Goal: Task Accomplishment & Management: Manage account settings

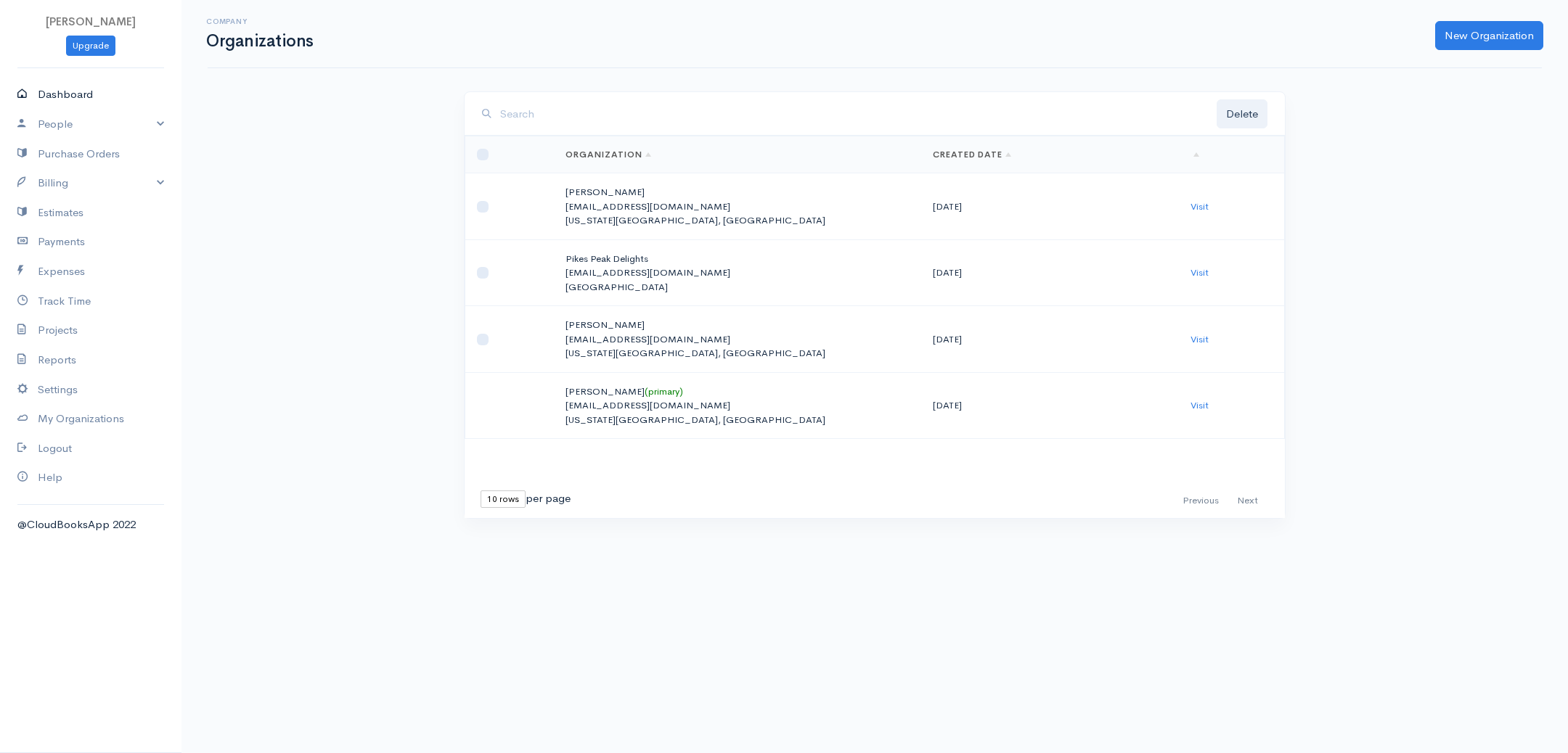
click at [52, 90] on link "Dashboard" at bounding box center [91, 94] width 181 height 29
select select "365"
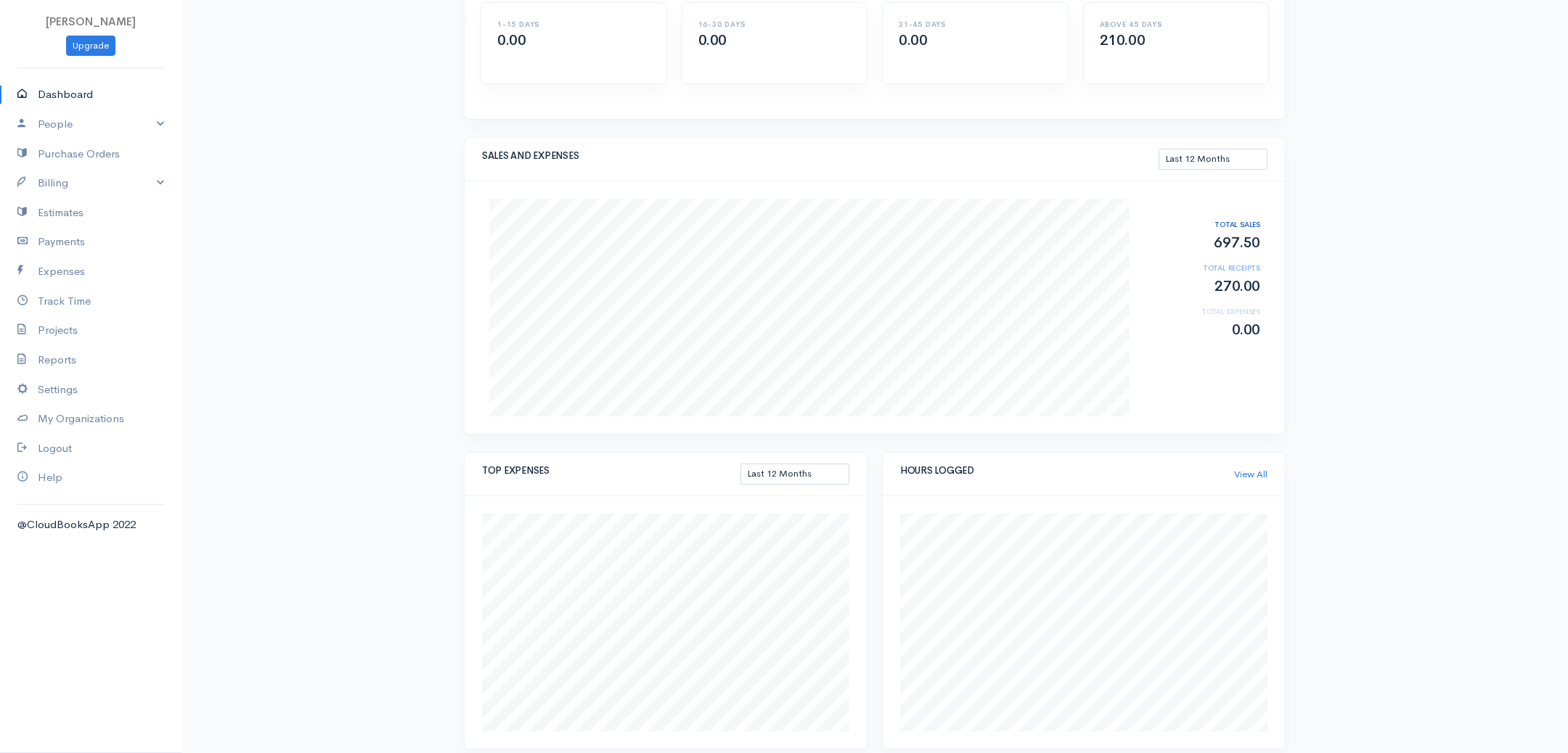
scroll to position [108, 0]
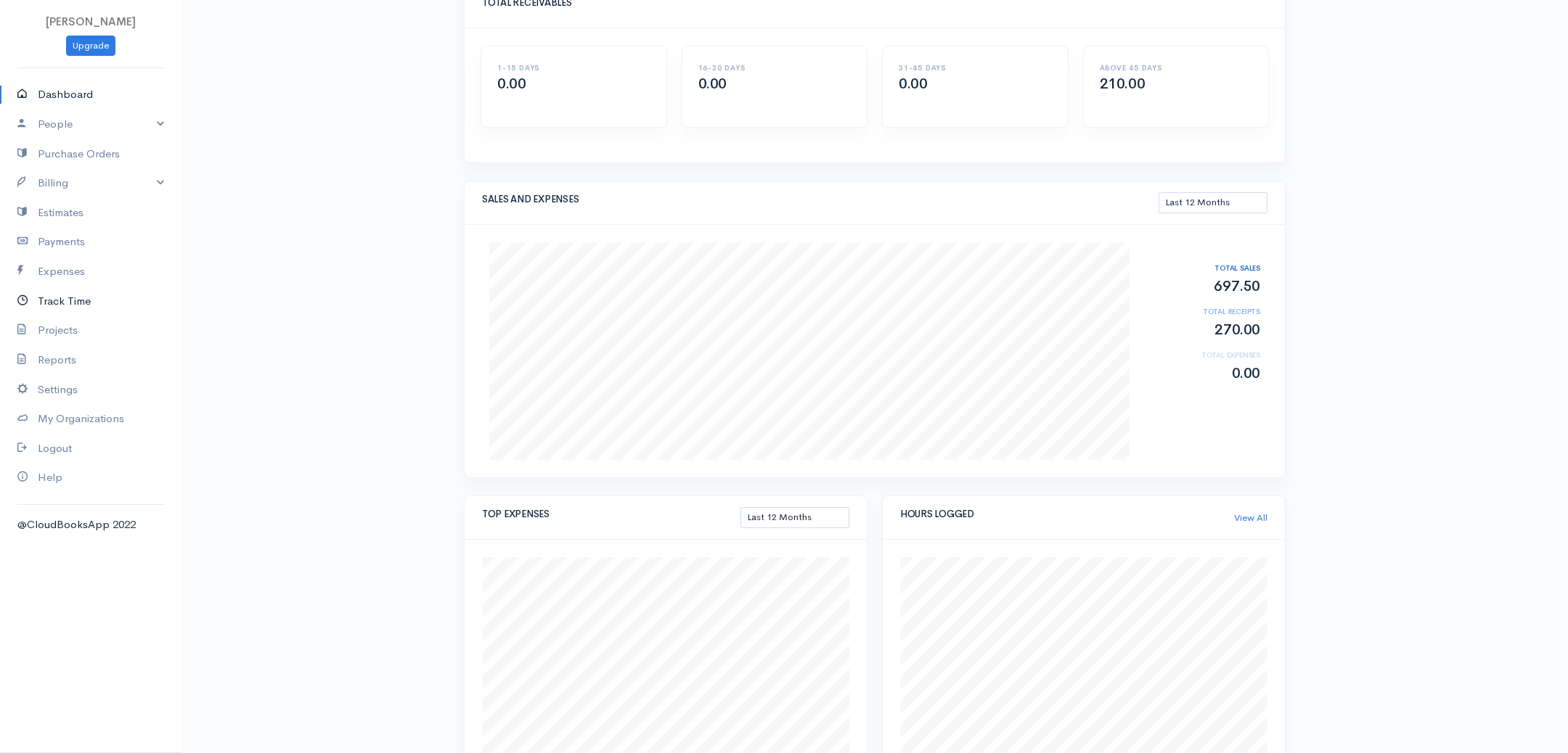
click at [67, 301] on link "Track Time" at bounding box center [91, 301] width 181 height 29
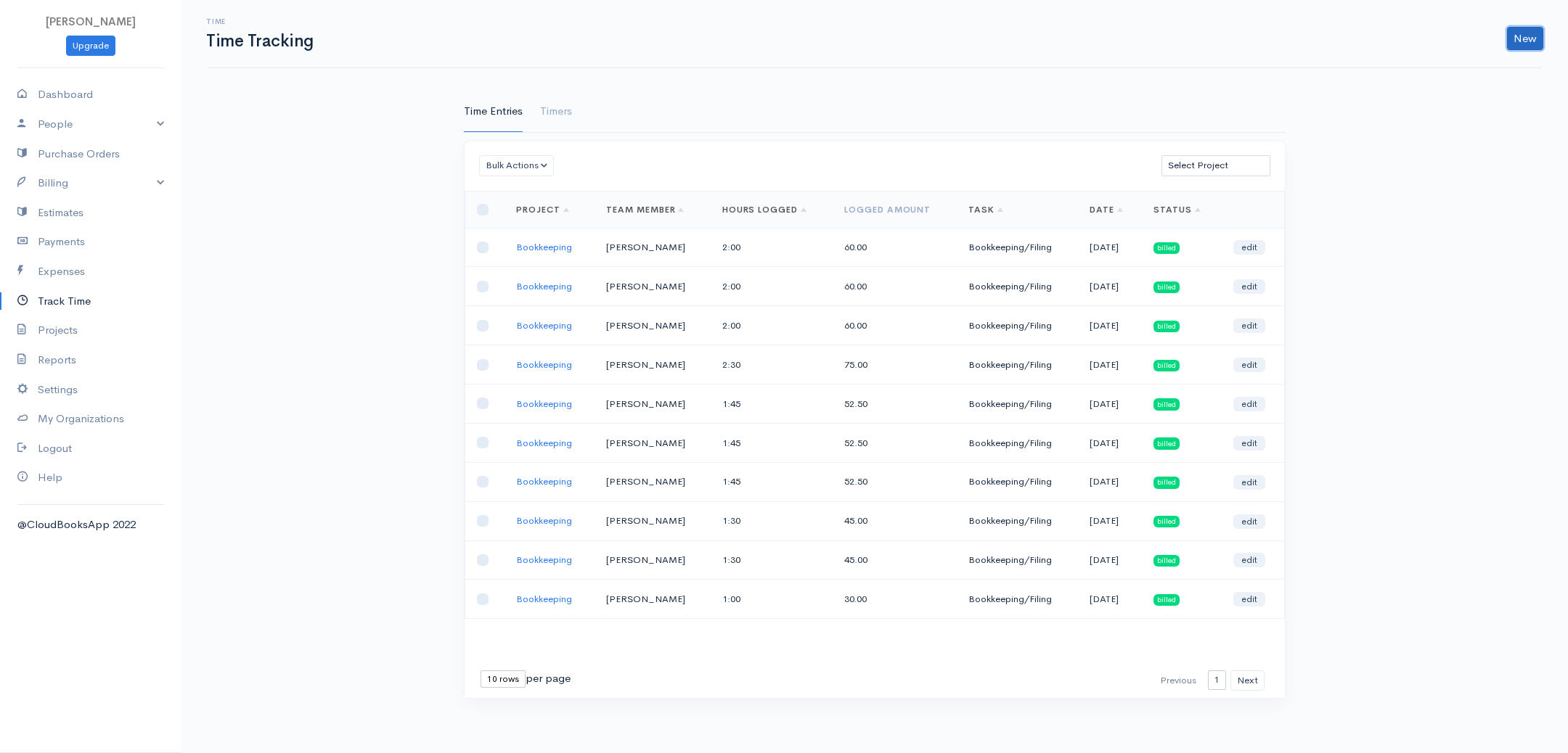
click at [1520, 40] on link "New" at bounding box center [1525, 39] width 36 height 23
click at [1497, 63] on link "Time Entry" at bounding box center [1484, 68] width 115 height 26
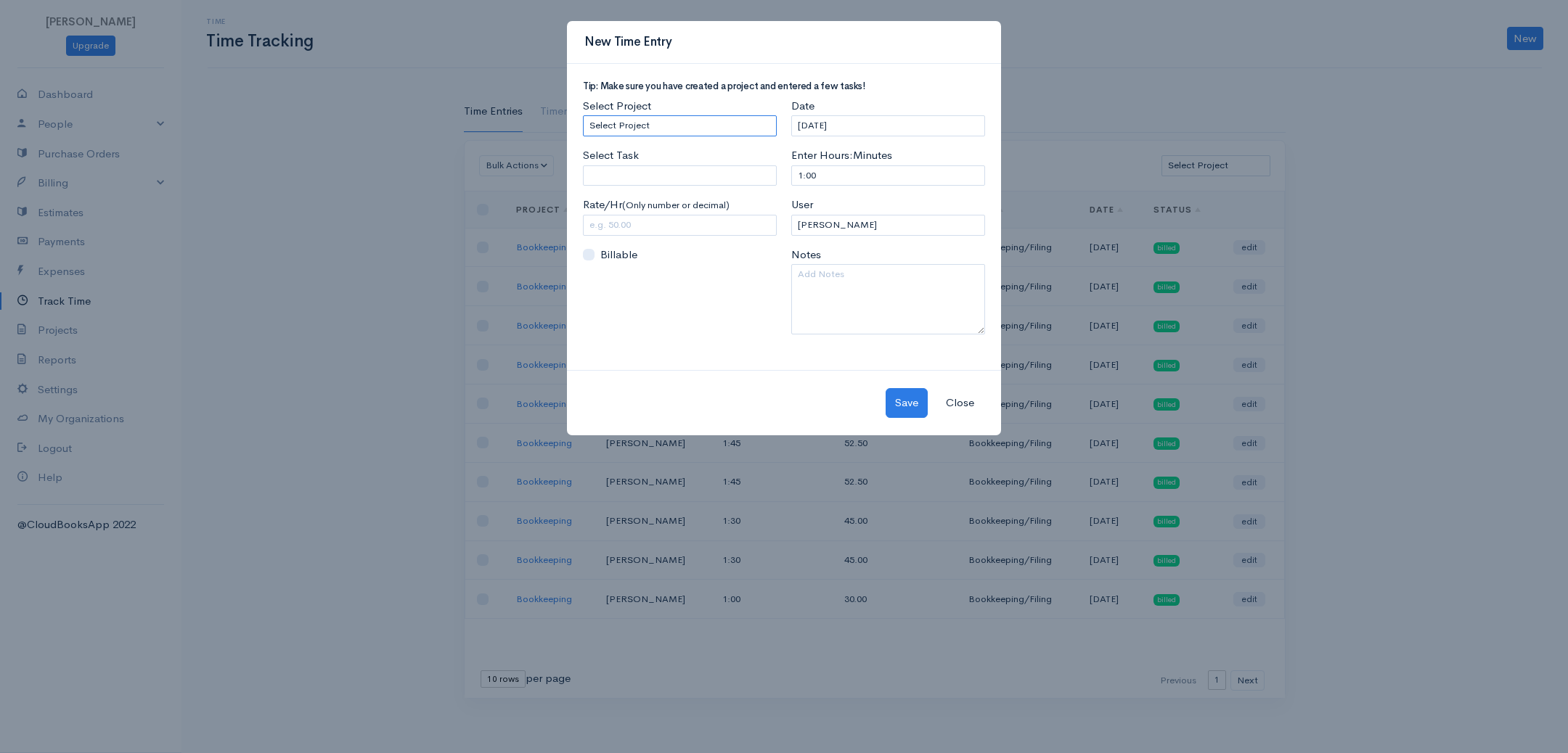
click at [694, 116] on select "Select Project Bookkeeping" at bounding box center [680, 125] width 194 height 21
select select "4895"
click at [583, 115] on select "Select Project Bookkeeping" at bounding box center [680, 125] width 194 height 21
click at [660, 169] on input "Select Task" at bounding box center [680, 176] width 194 height 21
type input "Bookkeeping/Filing"
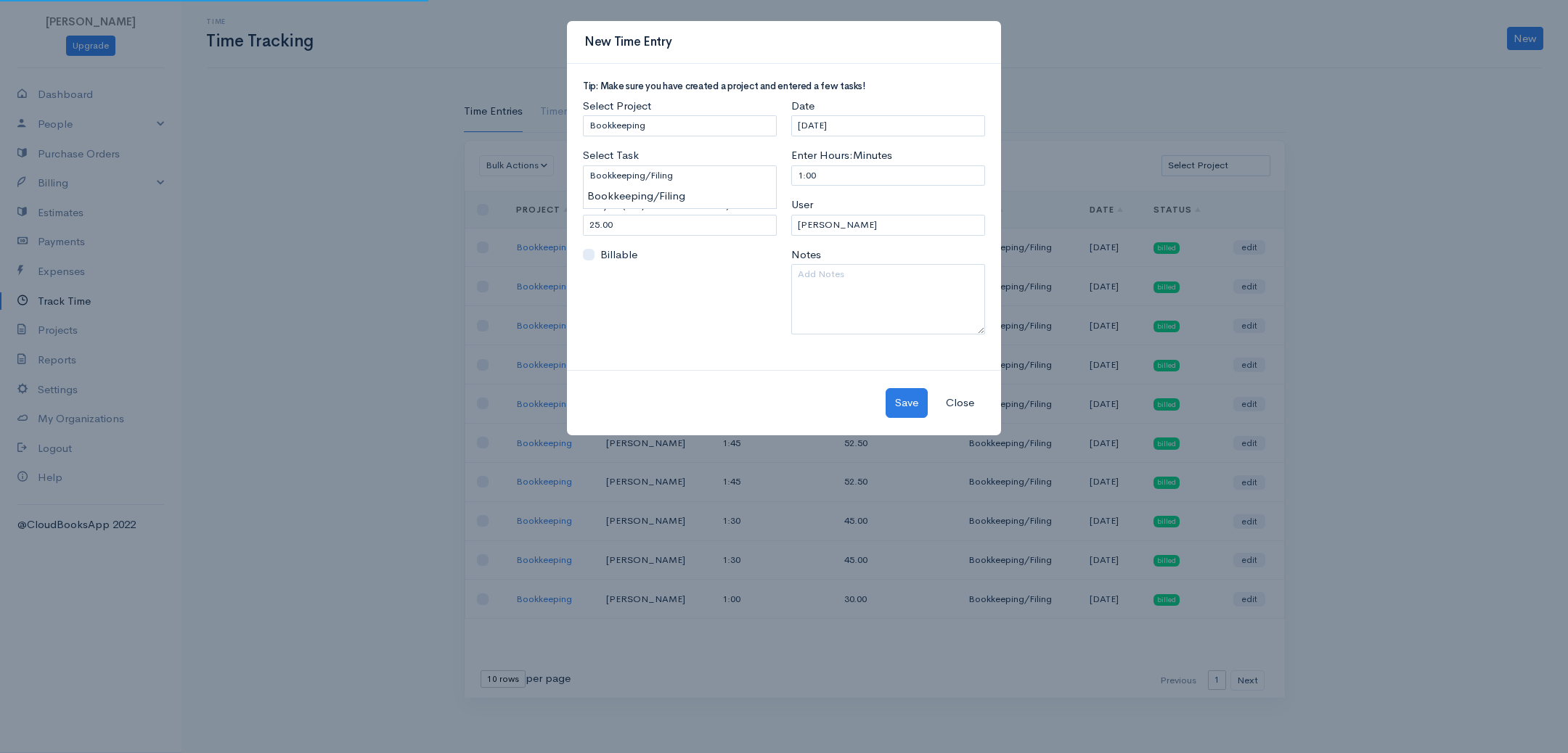
click at [662, 199] on body "[PERSON_NAME] Upgrade Dashboard People Clients Vendors Staff Users Purchase Ord…" at bounding box center [784, 376] width 1568 height 753
drag, startPoint x: 645, startPoint y: 227, endPoint x: 421, endPoint y: 217, distance: 224.2
click at [421, 217] on div "New Time Entry Tip: Make sure you have created a project and entered a few task…" at bounding box center [784, 376] width 1568 height 753
type input "30"
click at [863, 122] on input "[DATE]" at bounding box center [888, 125] width 194 height 21
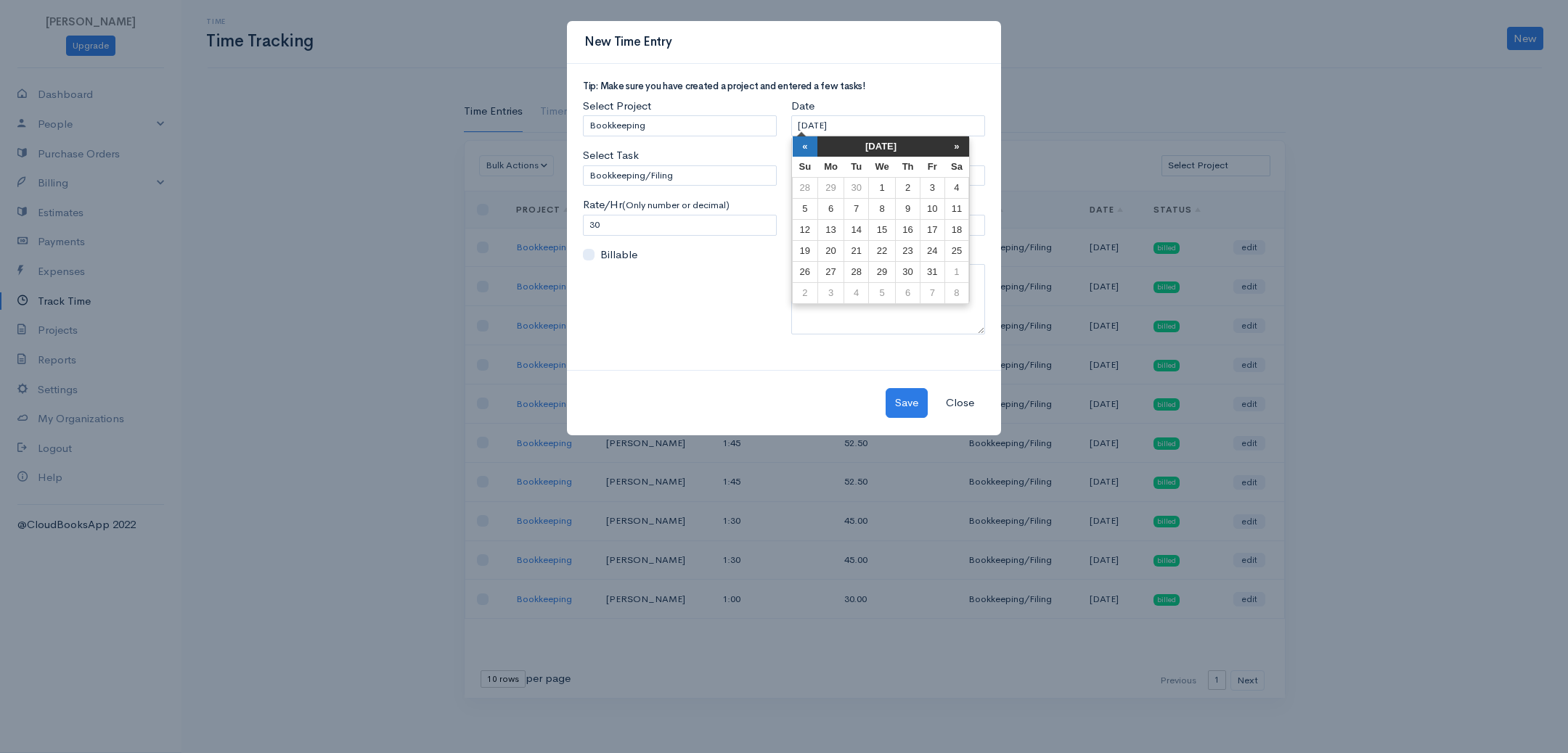
click at [798, 152] on th "«" at bounding box center [805, 146] width 26 height 20
click at [908, 227] on td "18" at bounding box center [908, 229] width 25 height 21
type input "[DATE]"
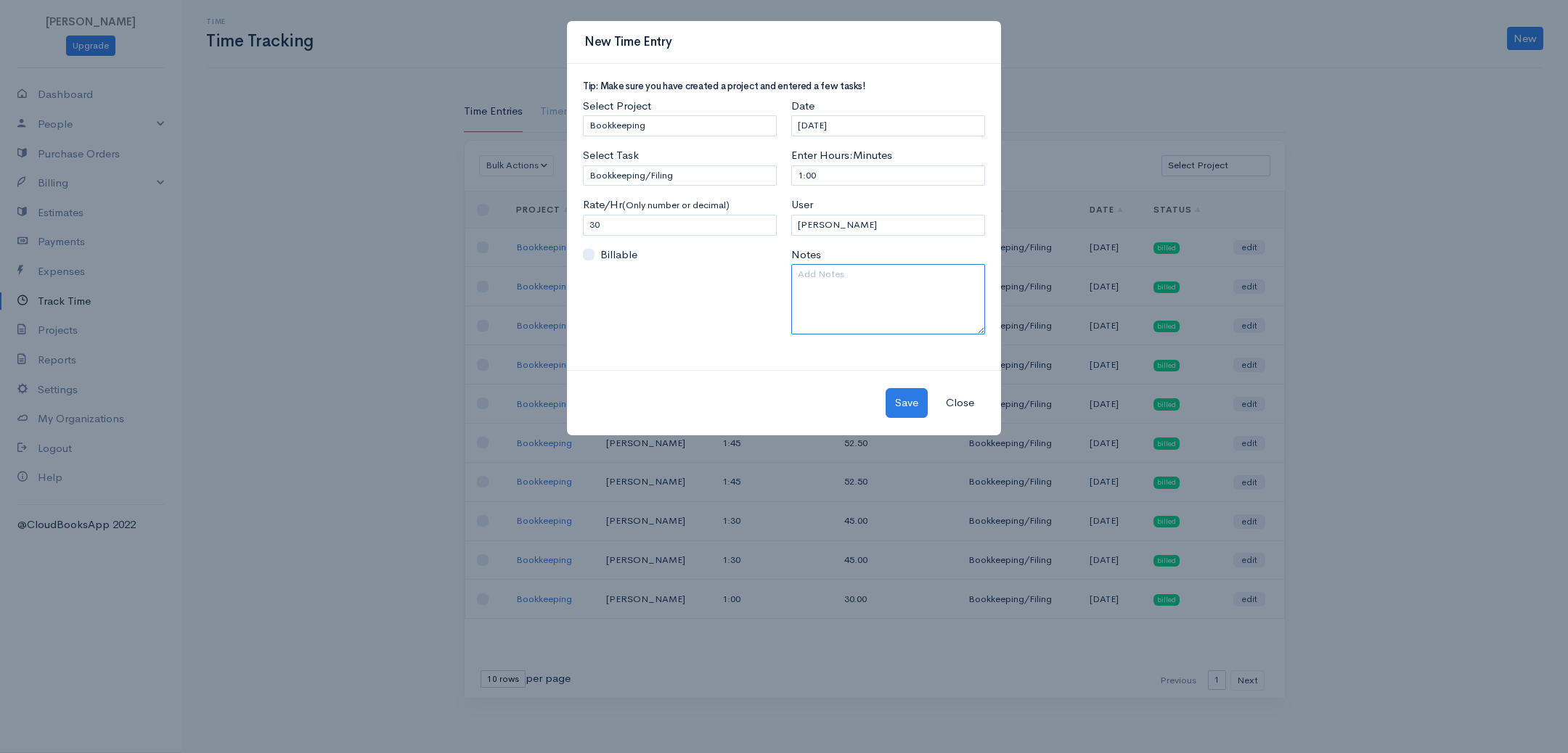
click at [826, 285] on textarea at bounding box center [888, 299] width 194 height 70
type textarea "[DATE]1:30-2:30 PM"
drag, startPoint x: 892, startPoint y: 406, endPoint x: 907, endPoint y: 406, distance: 15.0
click at [892, 406] on button "Save" at bounding box center [907, 403] width 42 height 29
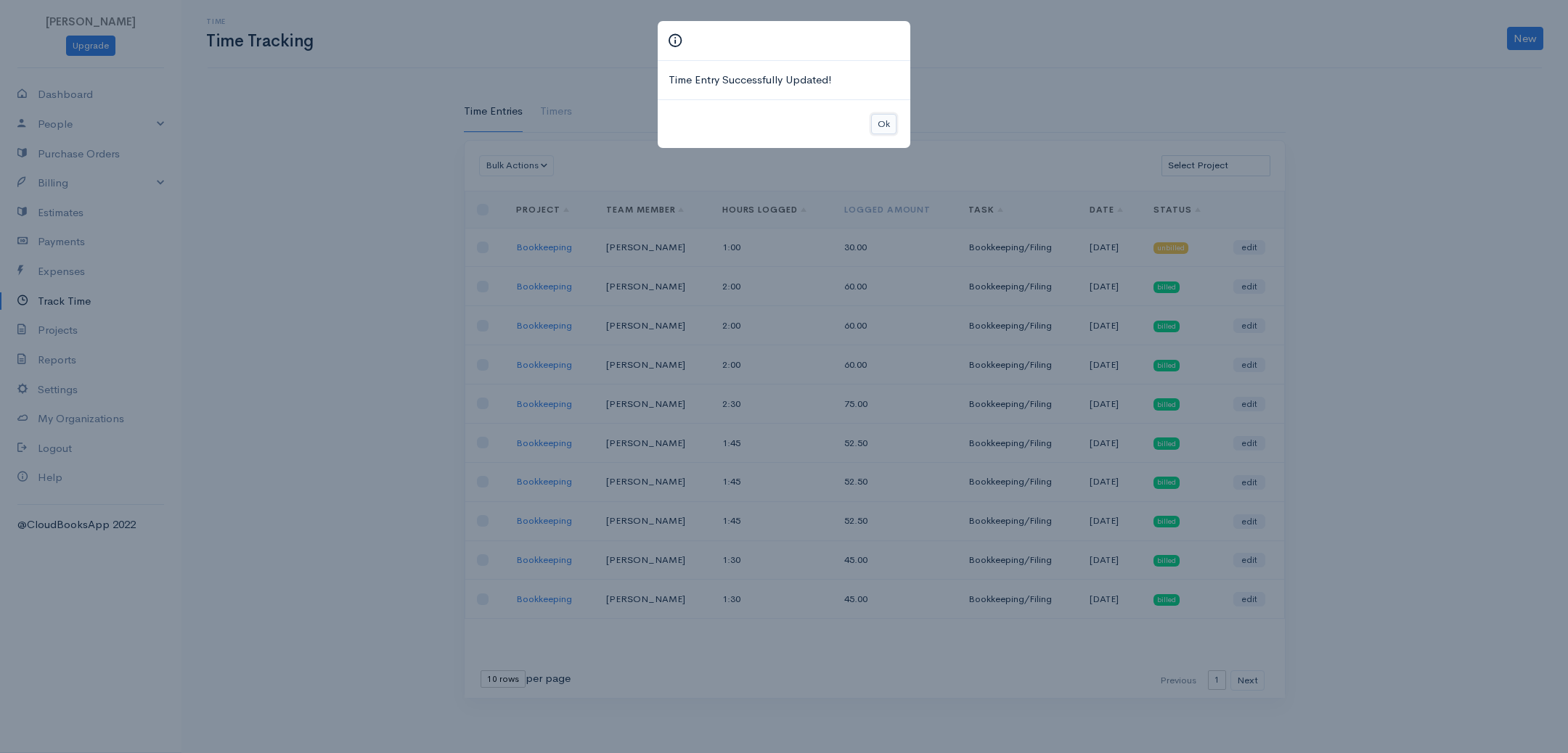
click at [887, 122] on button "Ok" at bounding box center [884, 124] width 26 height 21
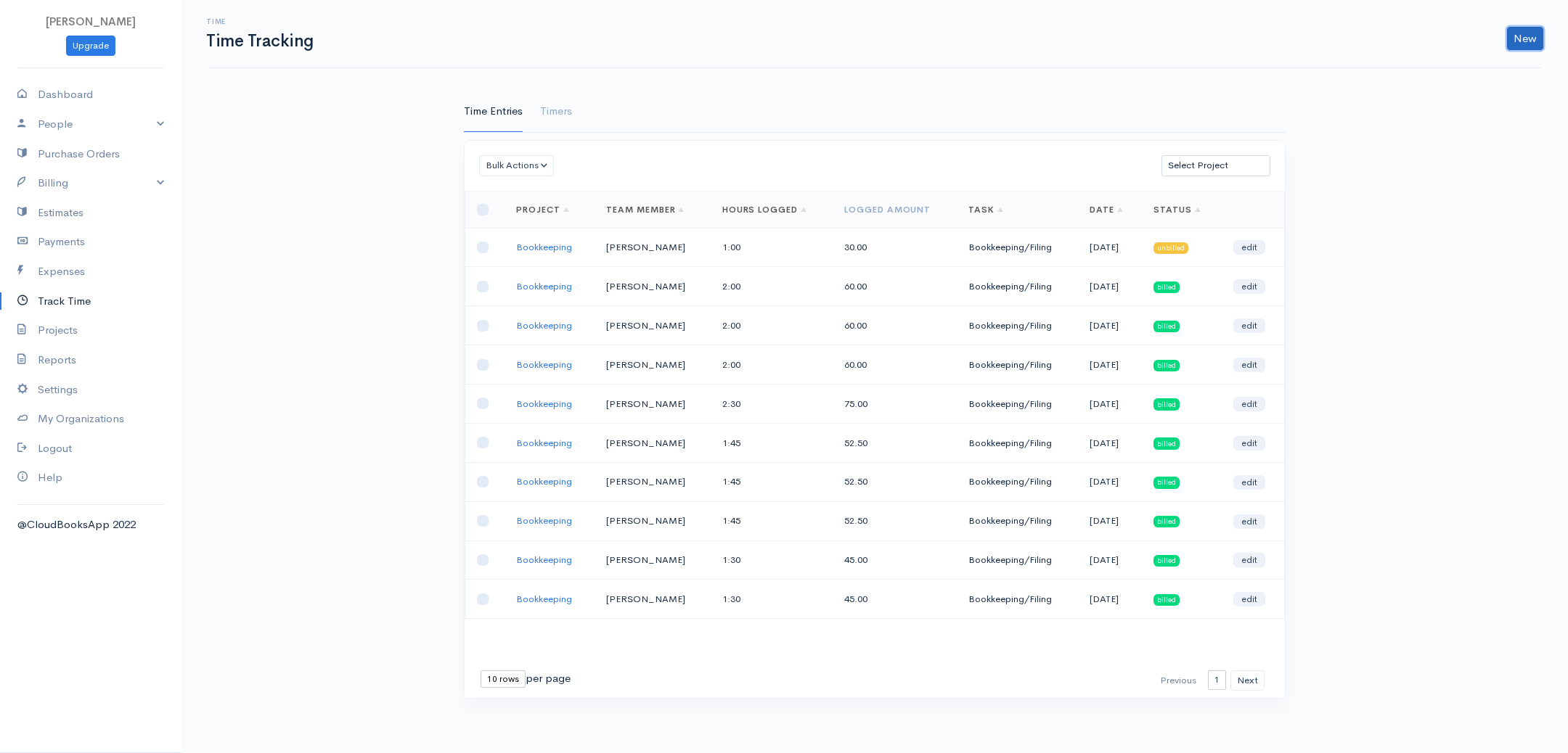
click at [1539, 33] on link "New" at bounding box center [1525, 39] width 36 height 23
click at [1488, 66] on link "Time Entry" at bounding box center [1484, 68] width 115 height 26
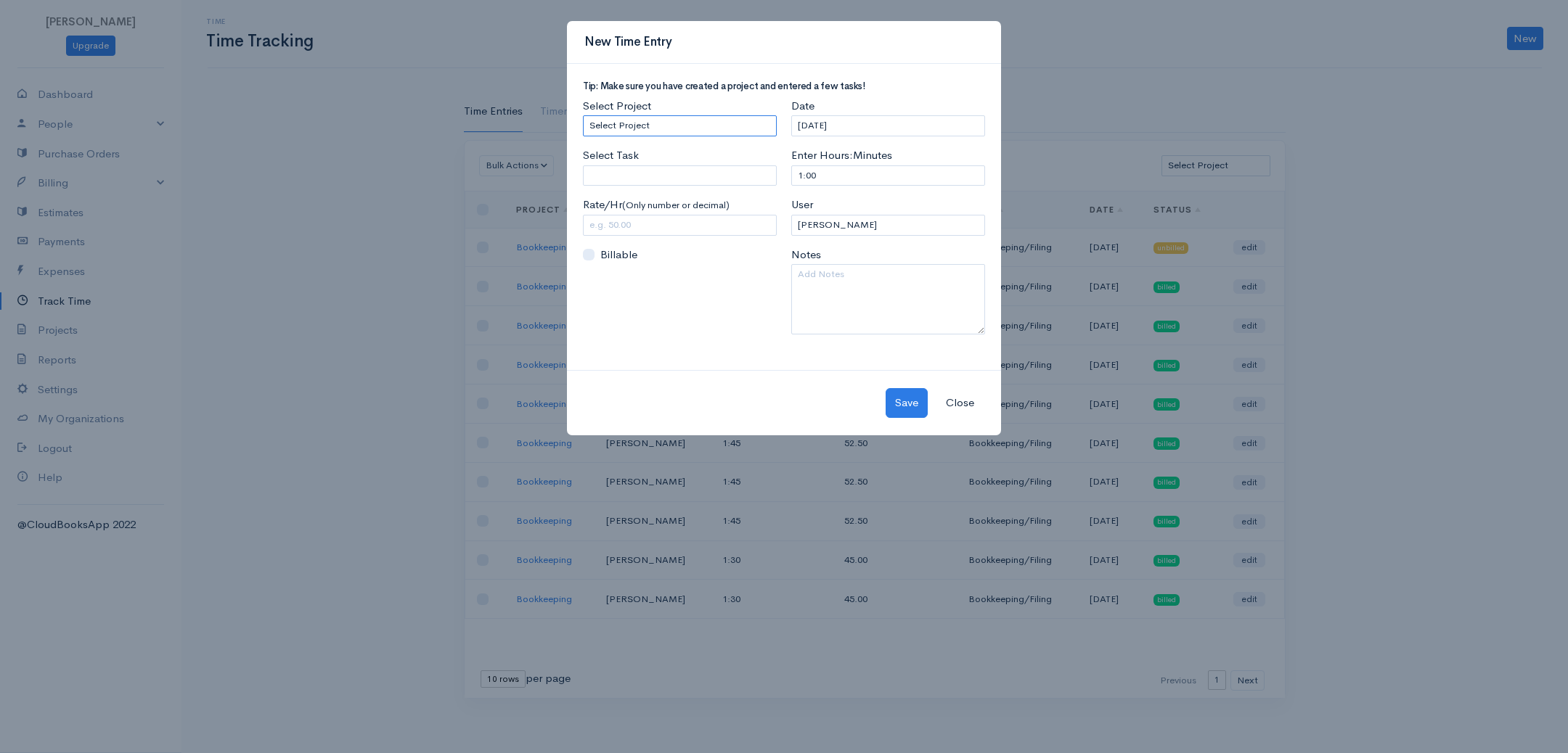
click at [641, 122] on select "Select Project Bookkeeping" at bounding box center [680, 125] width 194 height 21
select select "4895"
click at [583, 115] on select "Select Project Bookkeeping" at bounding box center [680, 125] width 194 height 21
click at [628, 161] on label "Select Task" at bounding box center [611, 156] width 56 height 17
click at [628, 166] on input "Select Task" at bounding box center [680, 176] width 194 height 21
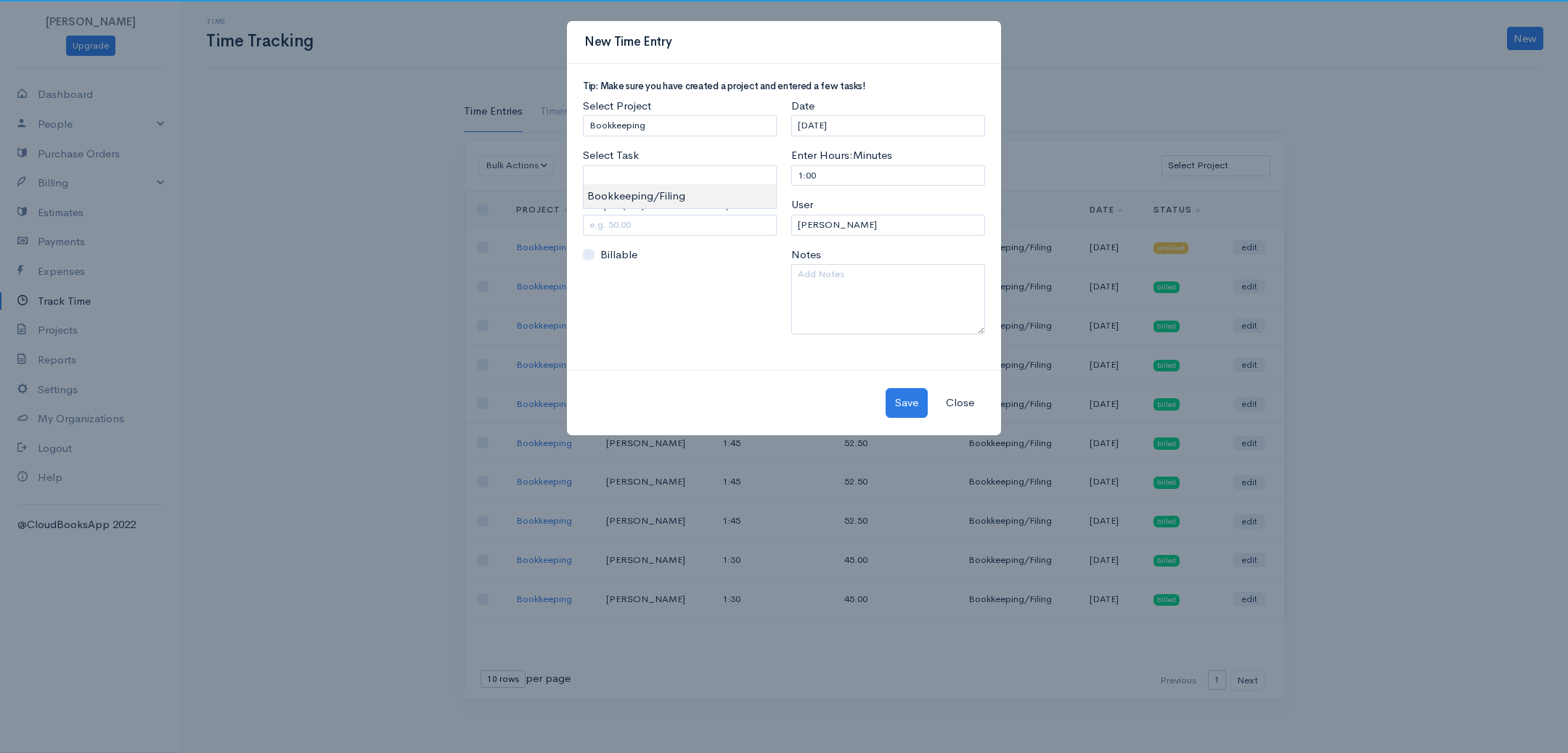
type input "Bookkeeping/Filing"
click at [625, 200] on body "[PERSON_NAME] Upgrade Dashboard People Clients Vendors Staff Users Purchase Ord…" at bounding box center [784, 376] width 1568 height 753
drag, startPoint x: 591, startPoint y: 226, endPoint x: 554, endPoint y: 228, distance: 37.1
click at [554, 228] on div "New Time Entry Tip: Make sure you have created a project and entered a few task…" at bounding box center [784, 376] width 1568 height 753
type input "30"
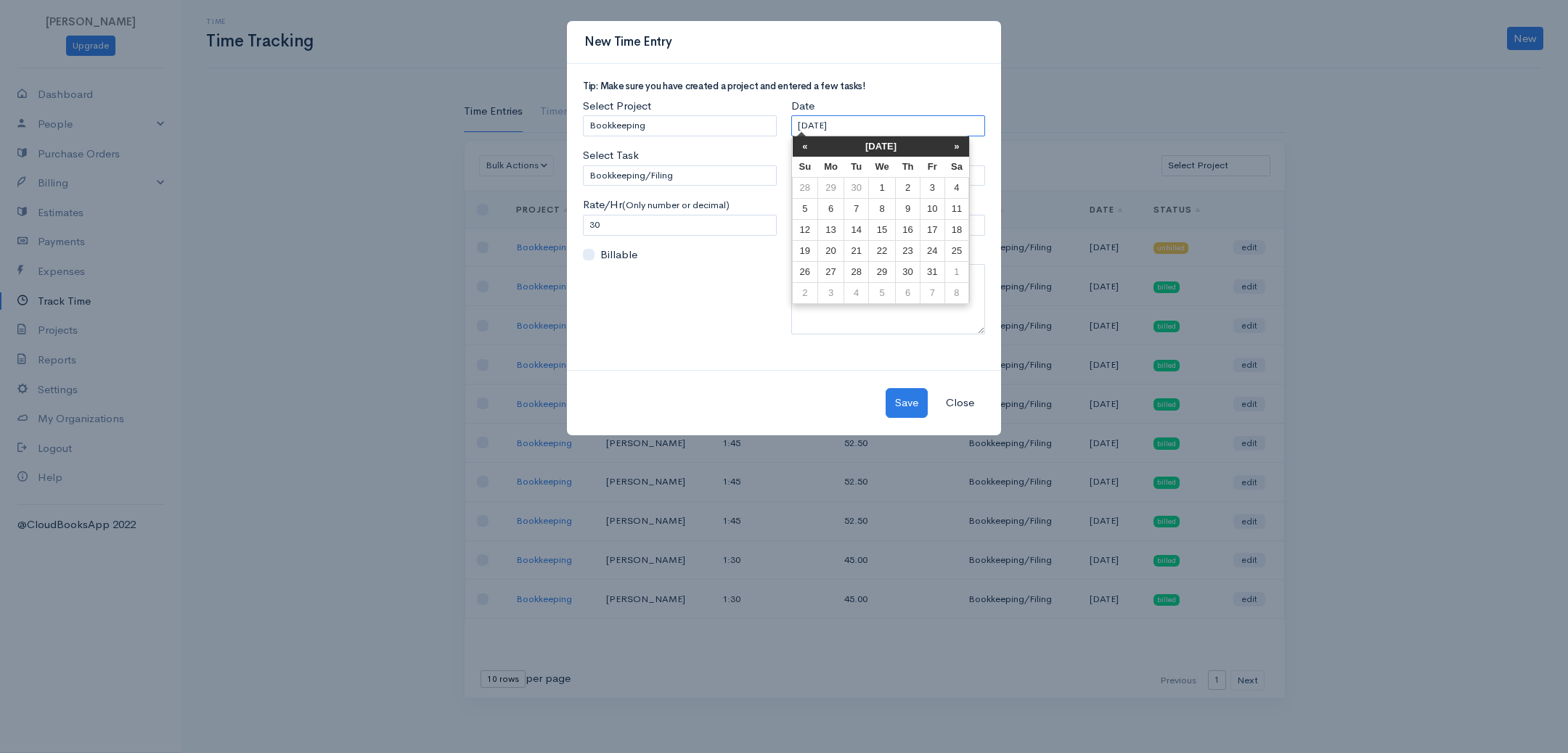
click at [857, 126] on input "[DATE]" at bounding box center [888, 125] width 194 height 21
click at [805, 147] on th "«" at bounding box center [805, 146] width 26 height 20
click at [852, 248] on td "23" at bounding box center [856, 250] width 24 height 21
type input "[DATE]"
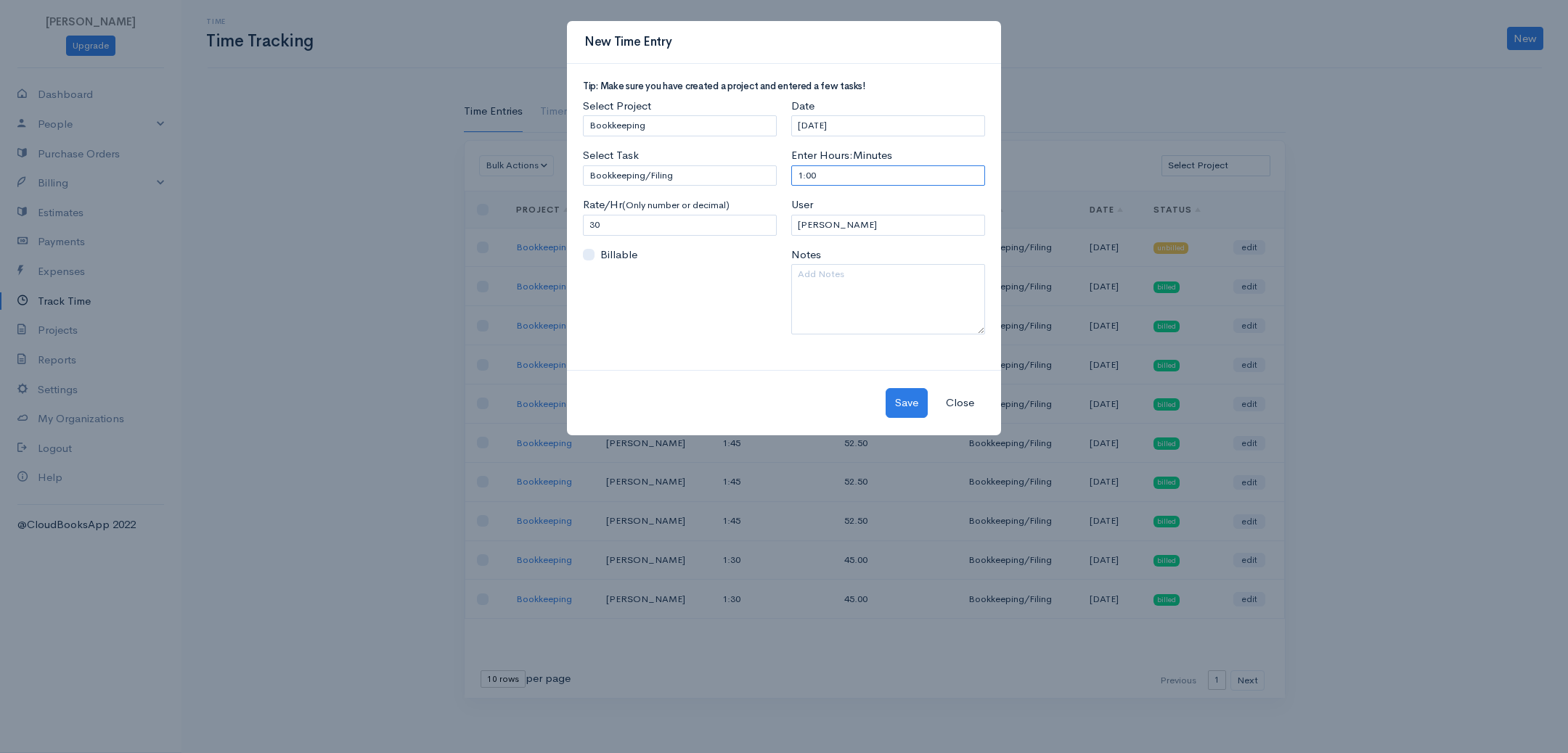
drag, startPoint x: 836, startPoint y: 169, endPoint x: 585, endPoint y: 160, distance: 251.2
click at [585, 160] on div "Tip: Make sure you have created a project and entered a few tasks! Select Proje…" at bounding box center [784, 214] width 417 height 265
type input "2:30"
click at [901, 279] on textarea at bounding box center [888, 299] width 194 height 70
type textarea "[DATE]1:45-4:15 PM"
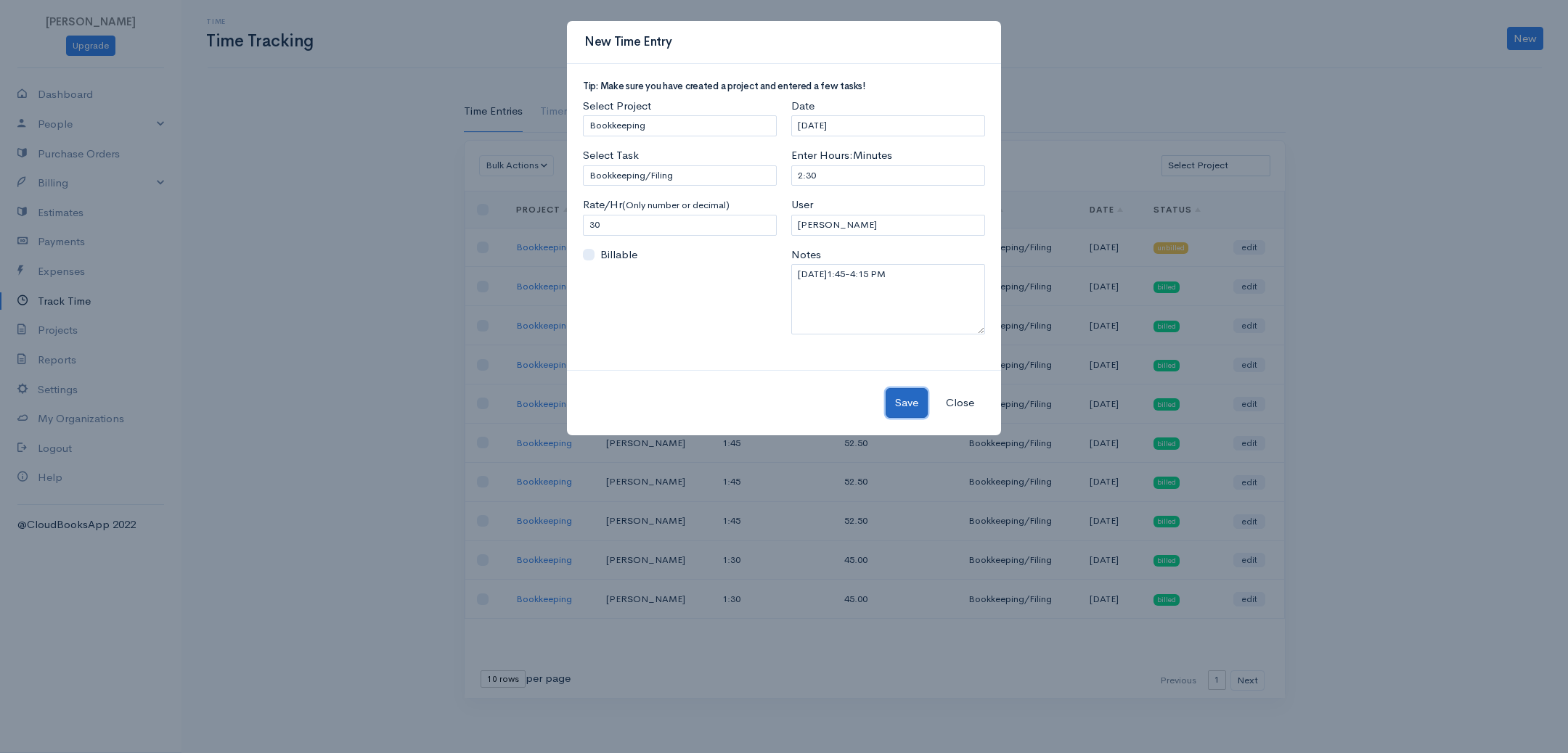
click at [901, 402] on button "Save" at bounding box center [907, 403] width 42 height 29
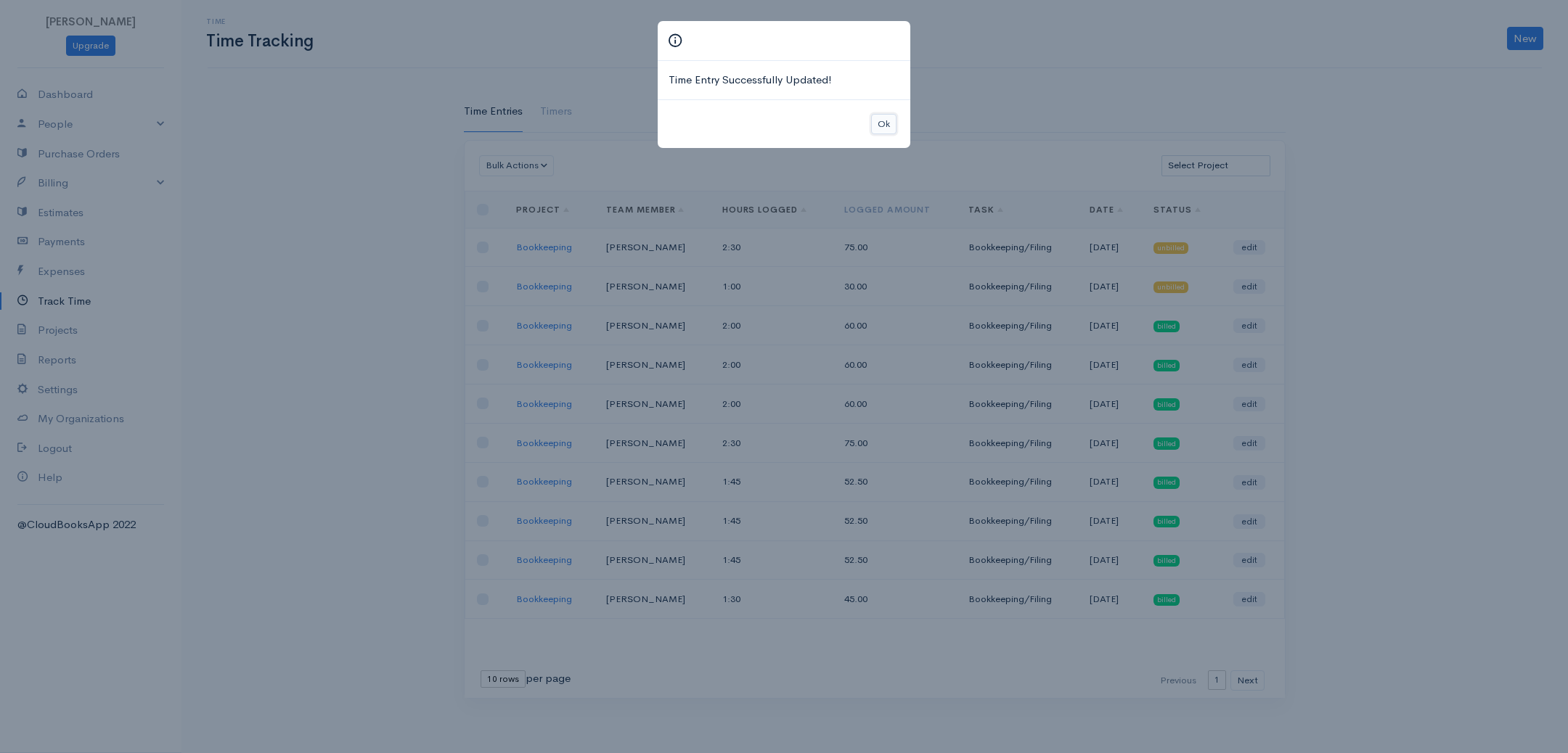
click at [876, 115] on button "Ok" at bounding box center [884, 124] width 26 height 21
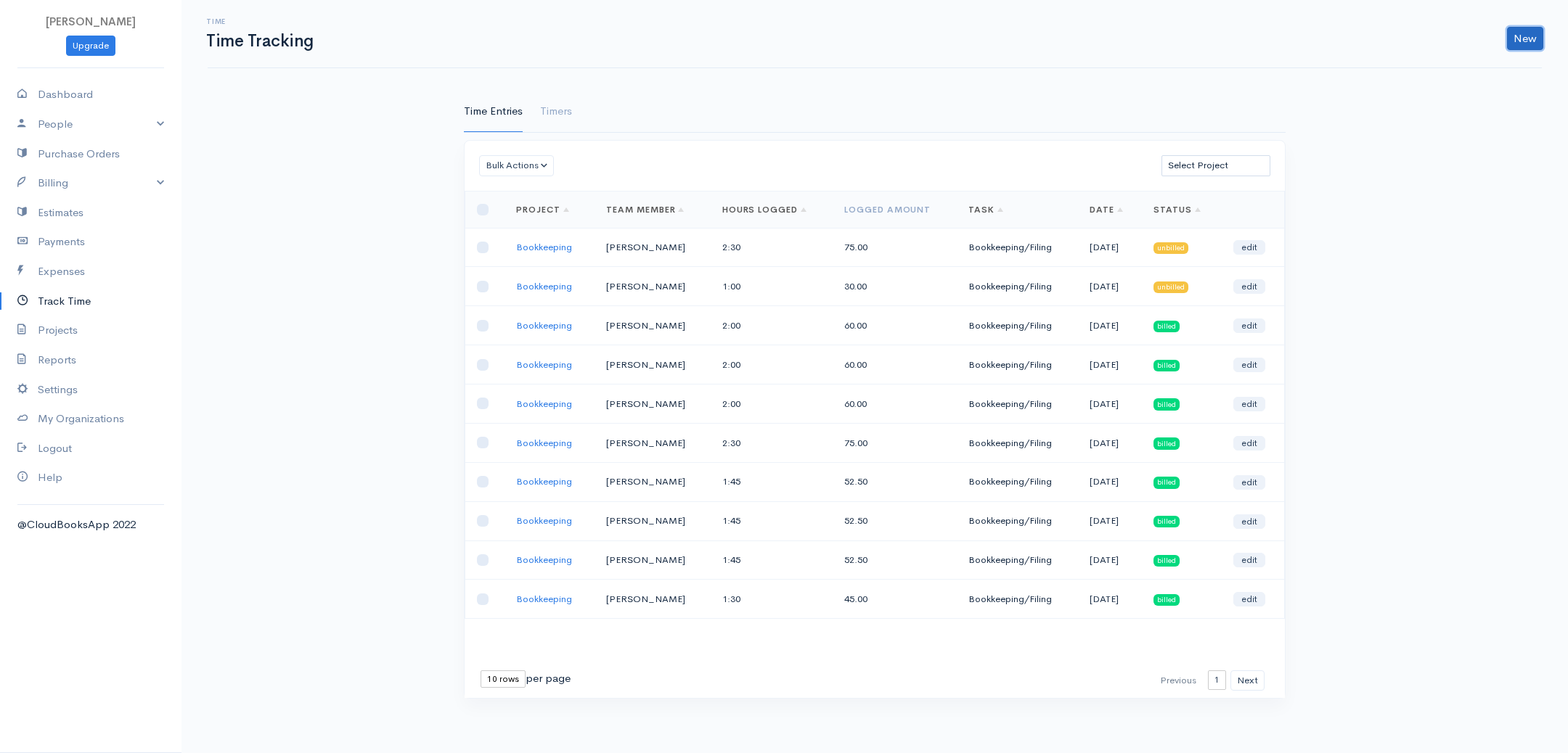
click at [1522, 36] on link "New" at bounding box center [1525, 39] width 36 height 23
click at [1463, 61] on link "Time Entry" at bounding box center [1484, 68] width 115 height 26
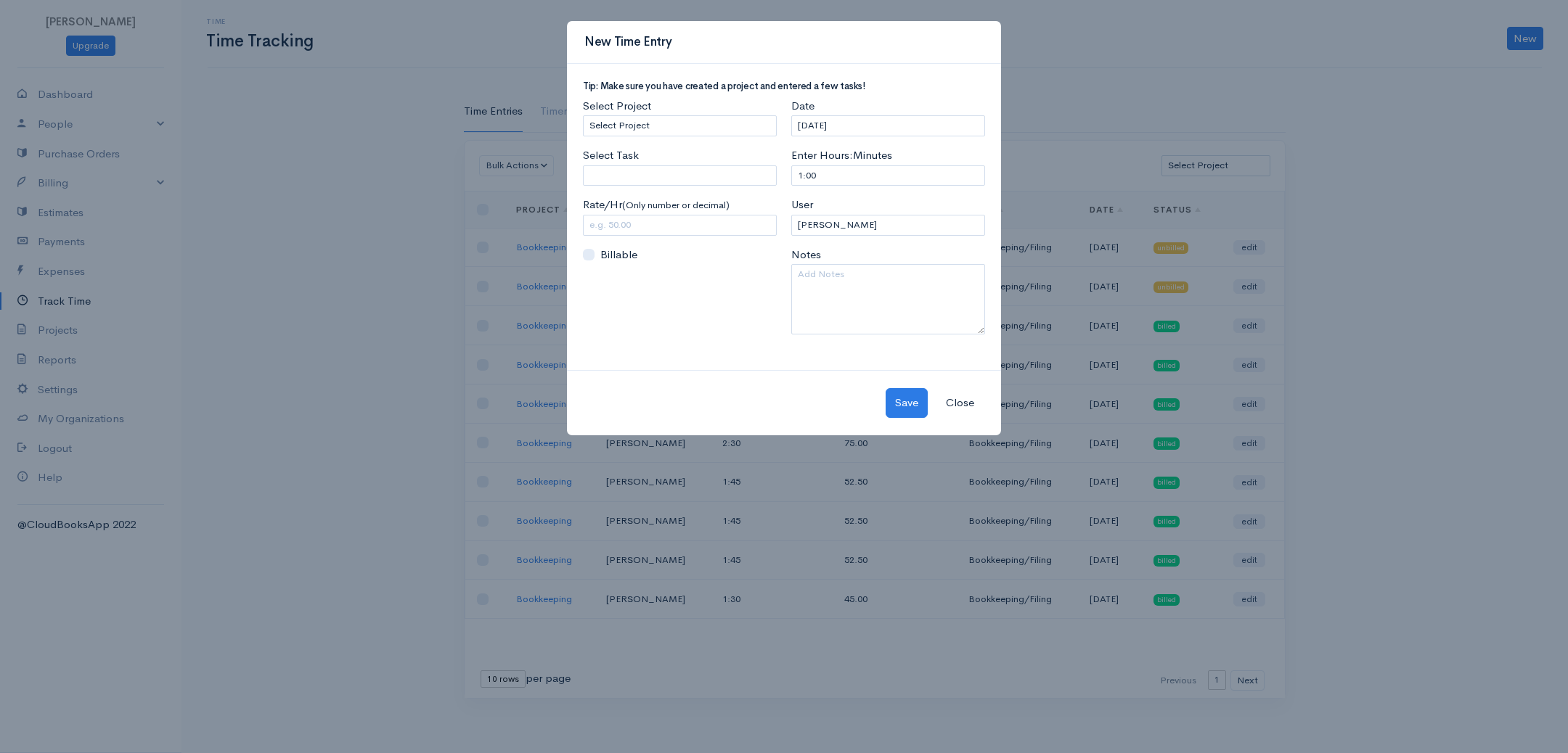
drag, startPoint x: 718, startPoint y: 139, endPoint x: 711, endPoint y: 128, distance: 13.0
click at [718, 139] on div "Select Project Select Project Bookkeeping Select Task Please enter or select a …" at bounding box center [679, 222] width 208 height 248
click at [706, 123] on select "Select Project Bookkeeping" at bounding box center [680, 125] width 194 height 21
select select "4895"
click at [583, 115] on select "Select Project Bookkeeping" at bounding box center [680, 125] width 194 height 21
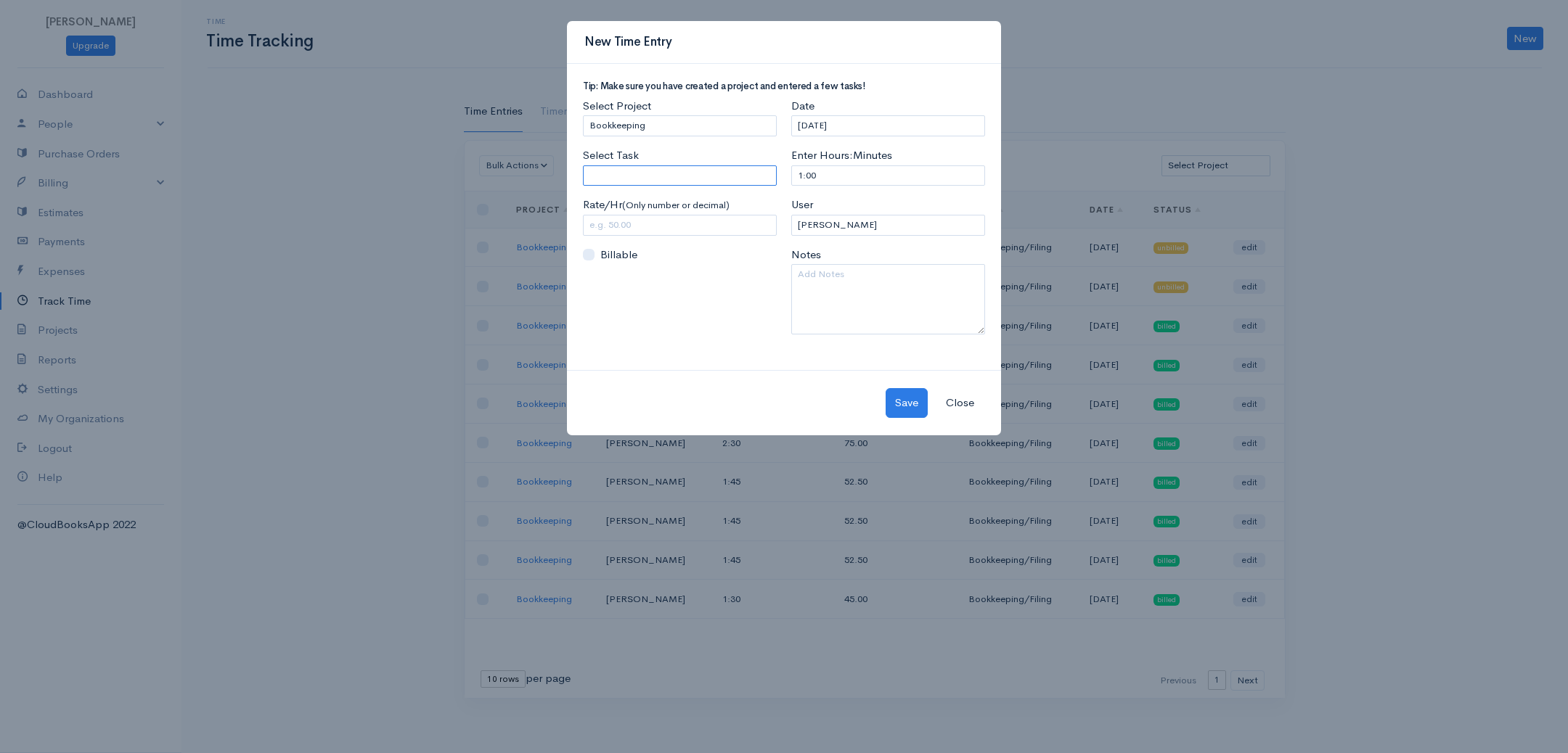
click at [648, 175] on input "Select Task" at bounding box center [680, 176] width 194 height 21
type input "Bookkeeping/Filing"
click at [626, 200] on body "[PERSON_NAME] Upgrade Dashboard People Clients Vendors Staff Users Purchase Ord…" at bounding box center [784, 376] width 1568 height 753
drag, startPoint x: 620, startPoint y: 220, endPoint x: 513, endPoint y: 220, distance: 107.0
click at [520, 227] on div "New Time Entry Tip: Make sure you have created a project and entered a few task…" at bounding box center [784, 376] width 1568 height 753
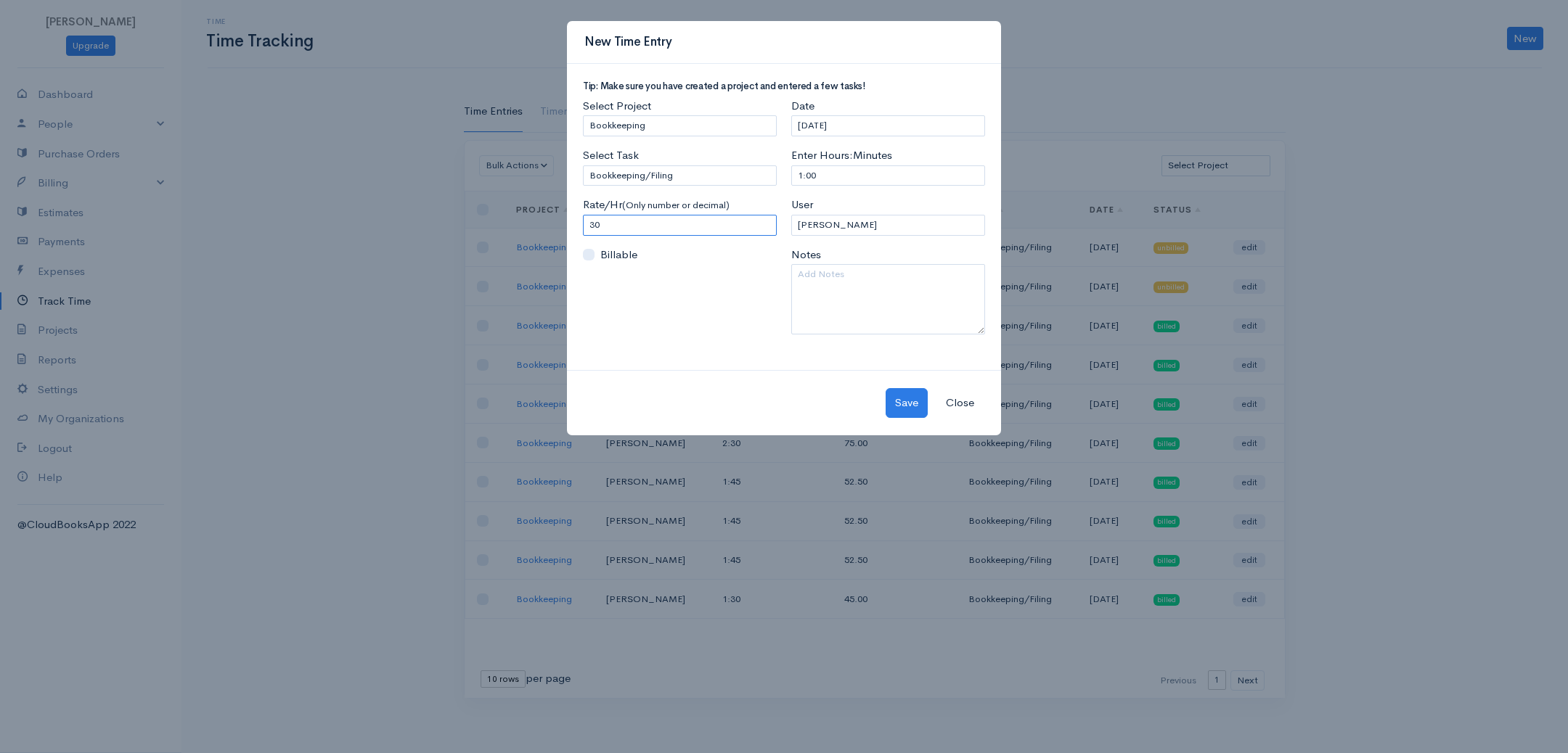
type input "30"
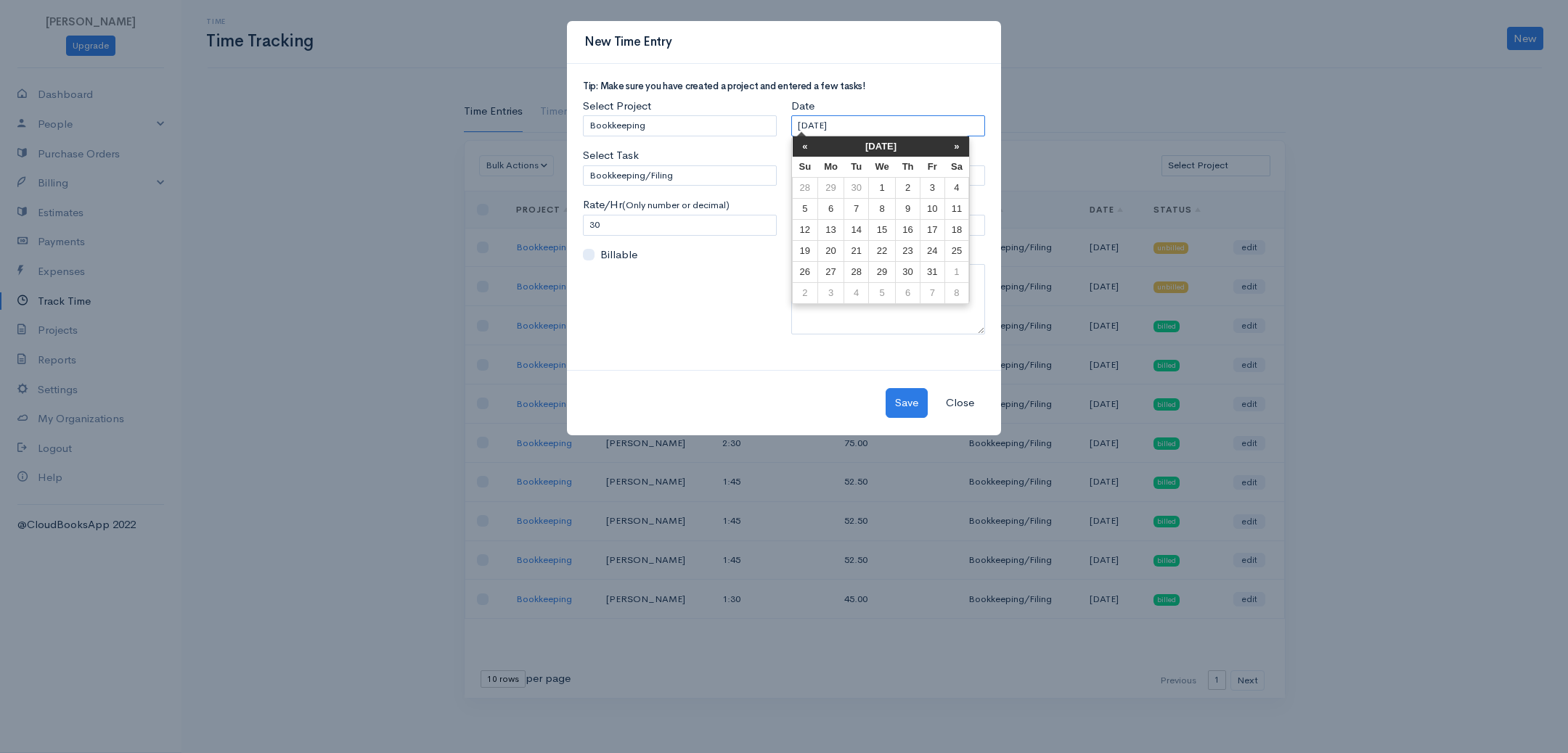
click at [876, 123] on input "[DATE]" at bounding box center [888, 125] width 194 height 21
drag, startPoint x: 803, startPoint y: 149, endPoint x: 810, endPoint y: 159, distance: 12.2
click at [802, 149] on th "«" at bounding box center [805, 146] width 26 height 20
click at [915, 244] on td "25" at bounding box center [908, 250] width 25 height 21
type input "[DATE]"
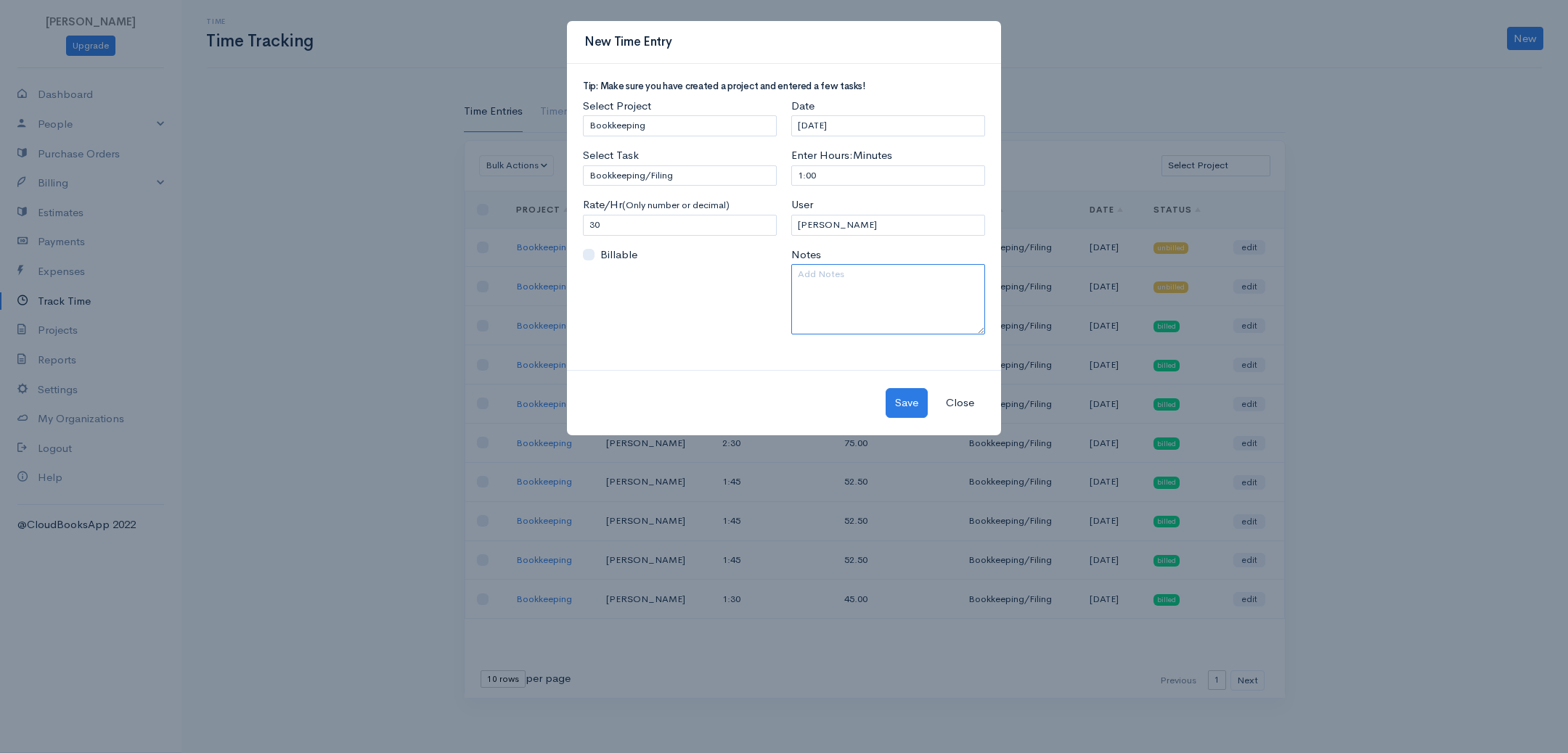
drag, startPoint x: 829, startPoint y: 271, endPoint x: 849, endPoint y: 284, distance: 23.9
click at [831, 273] on textarea at bounding box center [888, 299] width 194 height 70
type textarea "[DATE]1:30-2:30 PM"
click at [911, 400] on button "Save" at bounding box center [907, 403] width 42 height 29
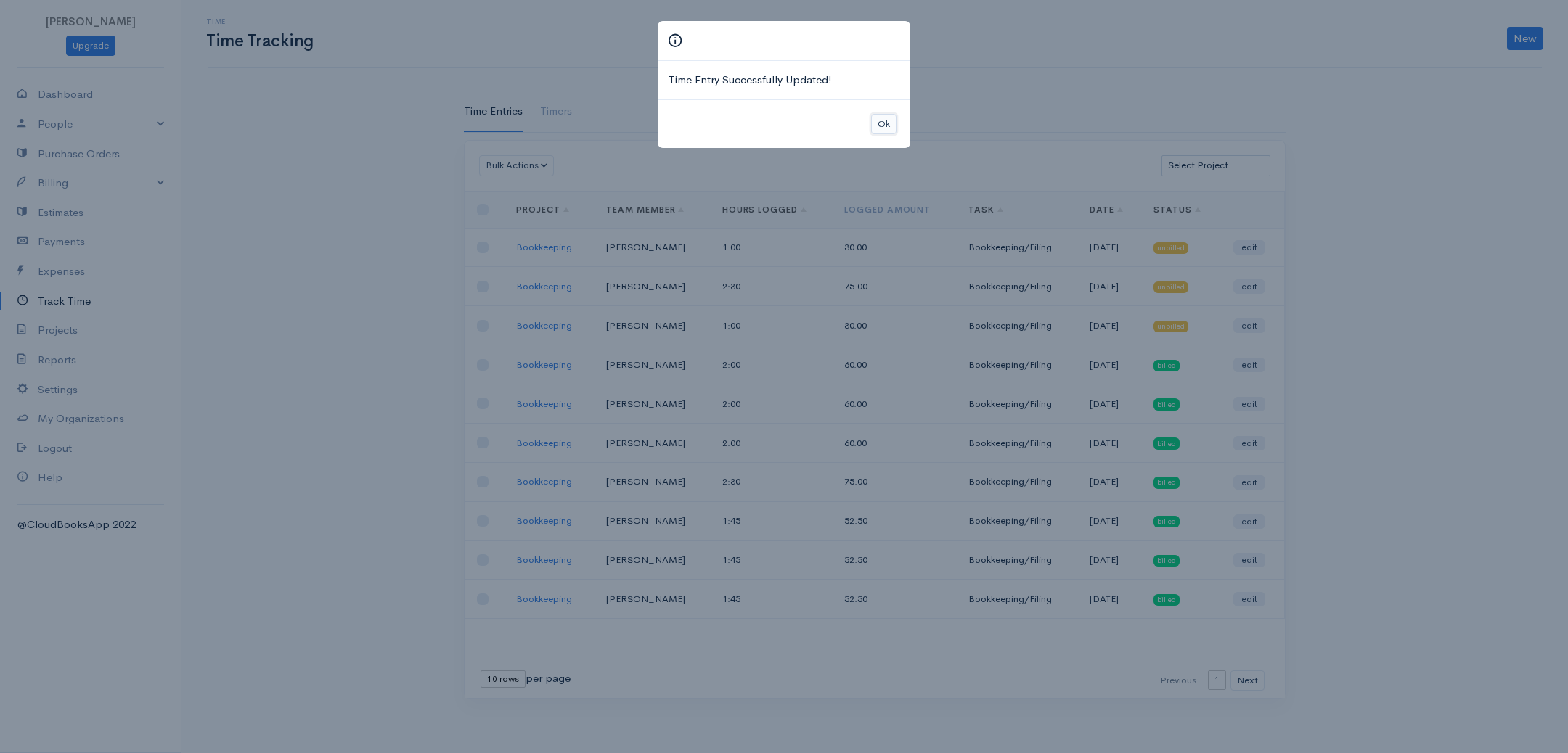
click at [885, 122] on button "Ok" at bounding box center [884, 124] width 26 height 21
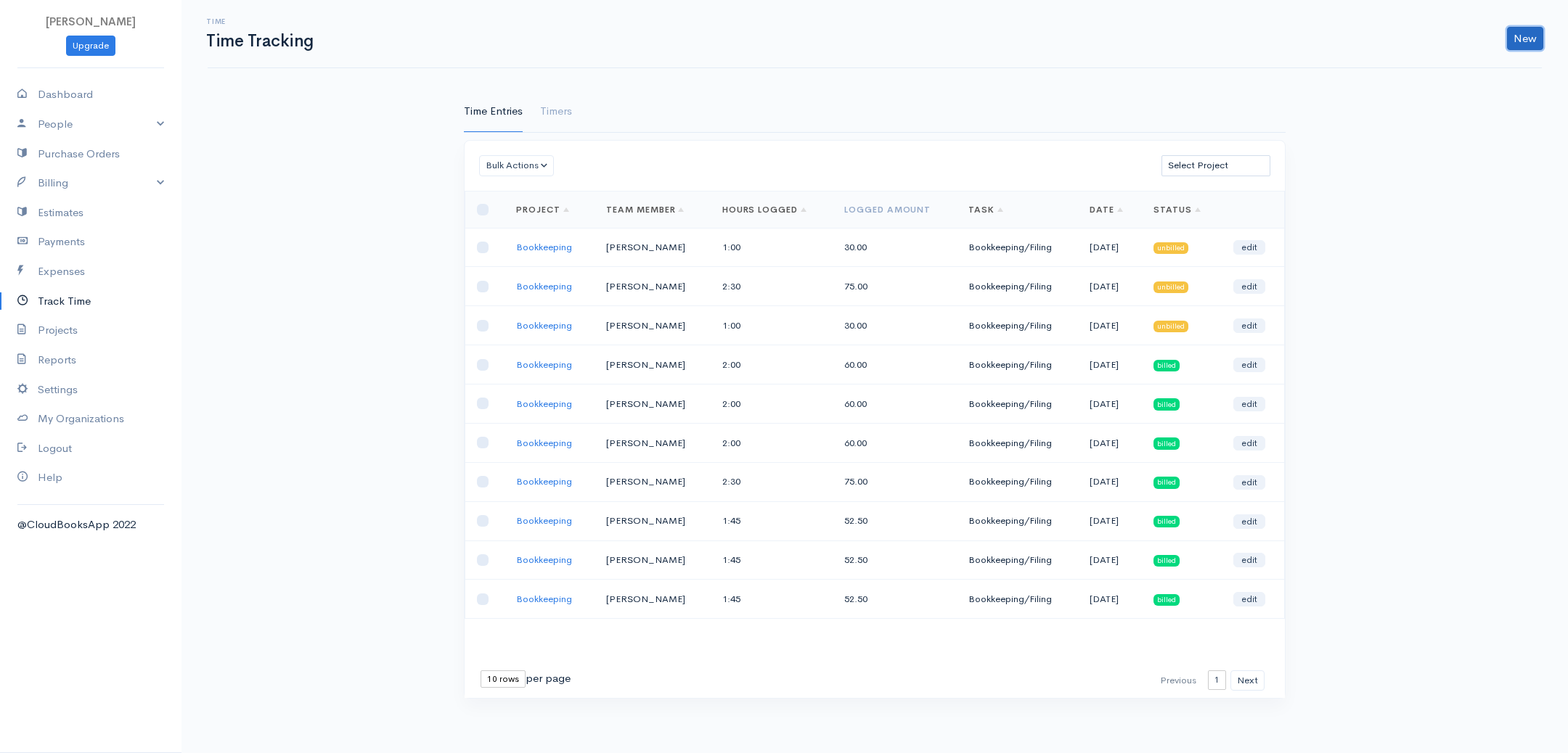
click at [1530, 38] on link "New" at bounding box center [1525, 39] width 36 height 23
click at [1477, 64] on link "Time Entry" at bounding box center [1484, 68] width 115 height 26
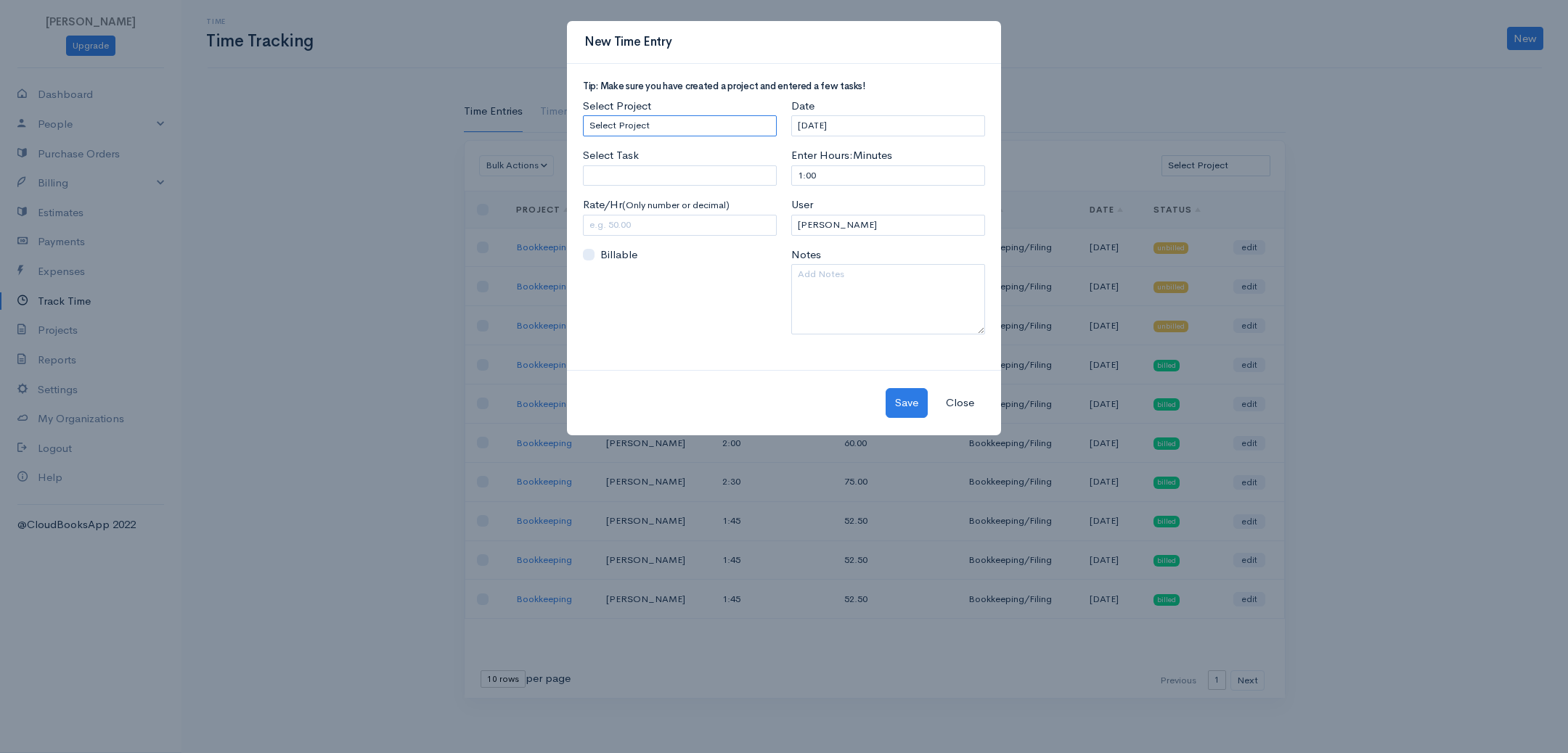
click at [647, 128] on select "Select Project Bookkeeping" at bounding box center [680, 125] width 194 height 21
select select "4895"
click at [583, 115] on select "Select Project Bookkeeping" at bounding box center [680, 125] width 194 height 21
click at [636, 169] on input "Select Task" at bounding box center [680, 176] width 194 height 21
type input "Bookkeeping/Filing"
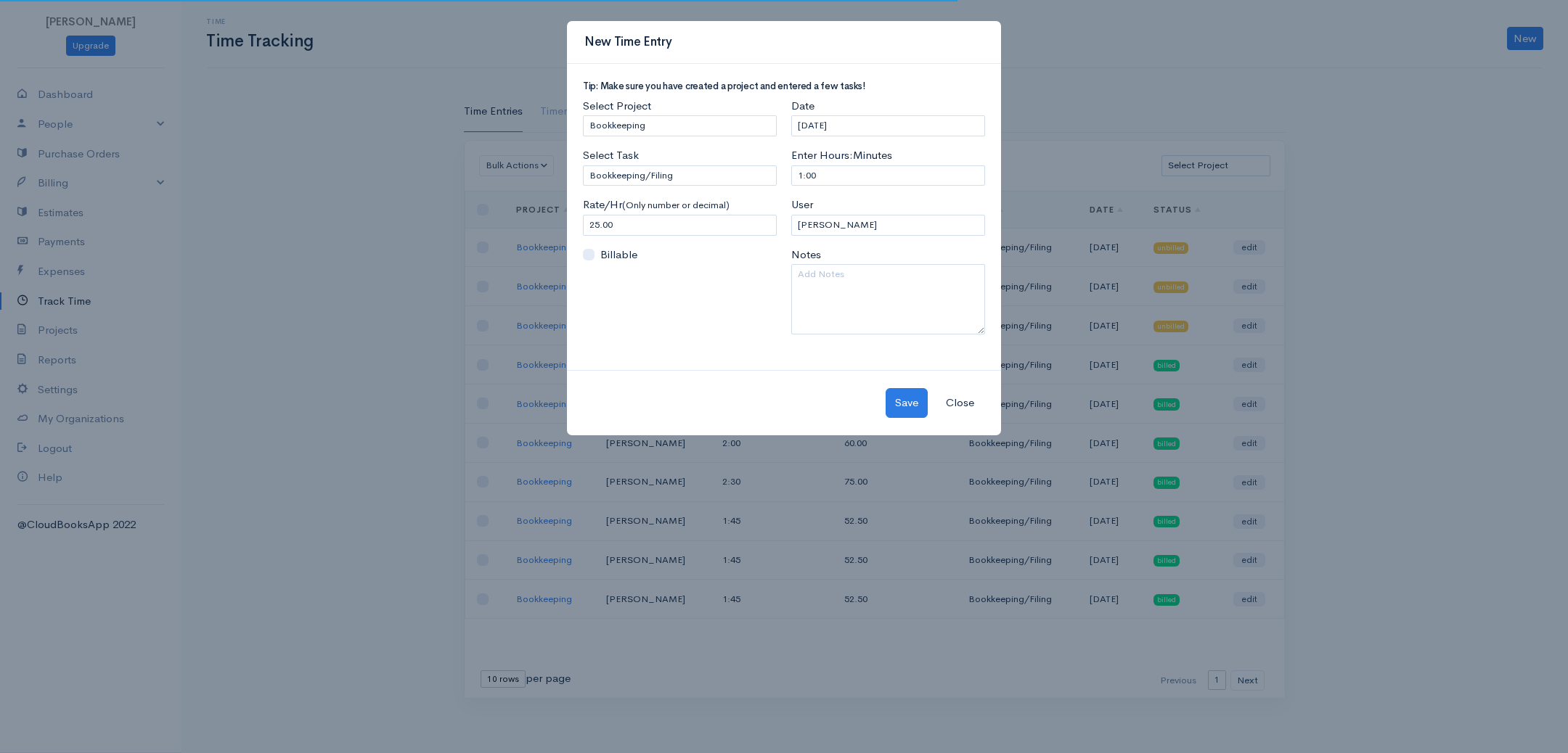
drag, startPoint x: 634, startPoint y: 193, endPoint x: 628, endPoint y: 215, distance: 22.8
click at [633, 193] on body "[PERSON_NAME] Upgrade Dashboard People Clients Vendors Staff Users Purchase Ord…" at bounding box center [784, 376] width 1568 height 753
drag, startPoint x: 633, startPoint y: 228, endPoint x: 448, endPoint y: 224, distance: 185.0
click at [448, 224] on div "New Time Entry Tip: Make sure you have created a project and entered a few task…" at bounding box center [784, 376] width 1568 height 753
type input "30"
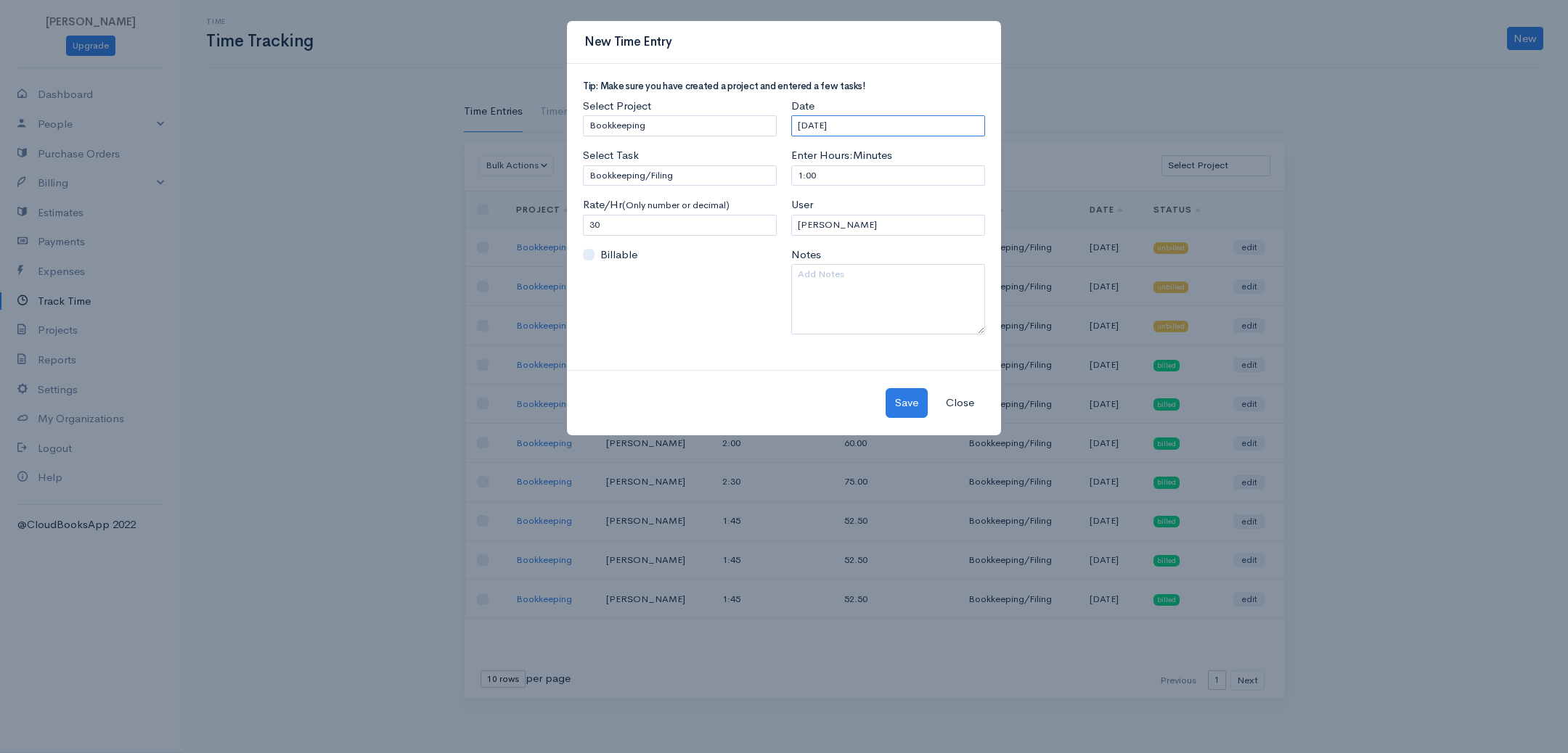
click at [882, 131] on input "[DATE]" at bounding box center [888, 125] width 194 height 21
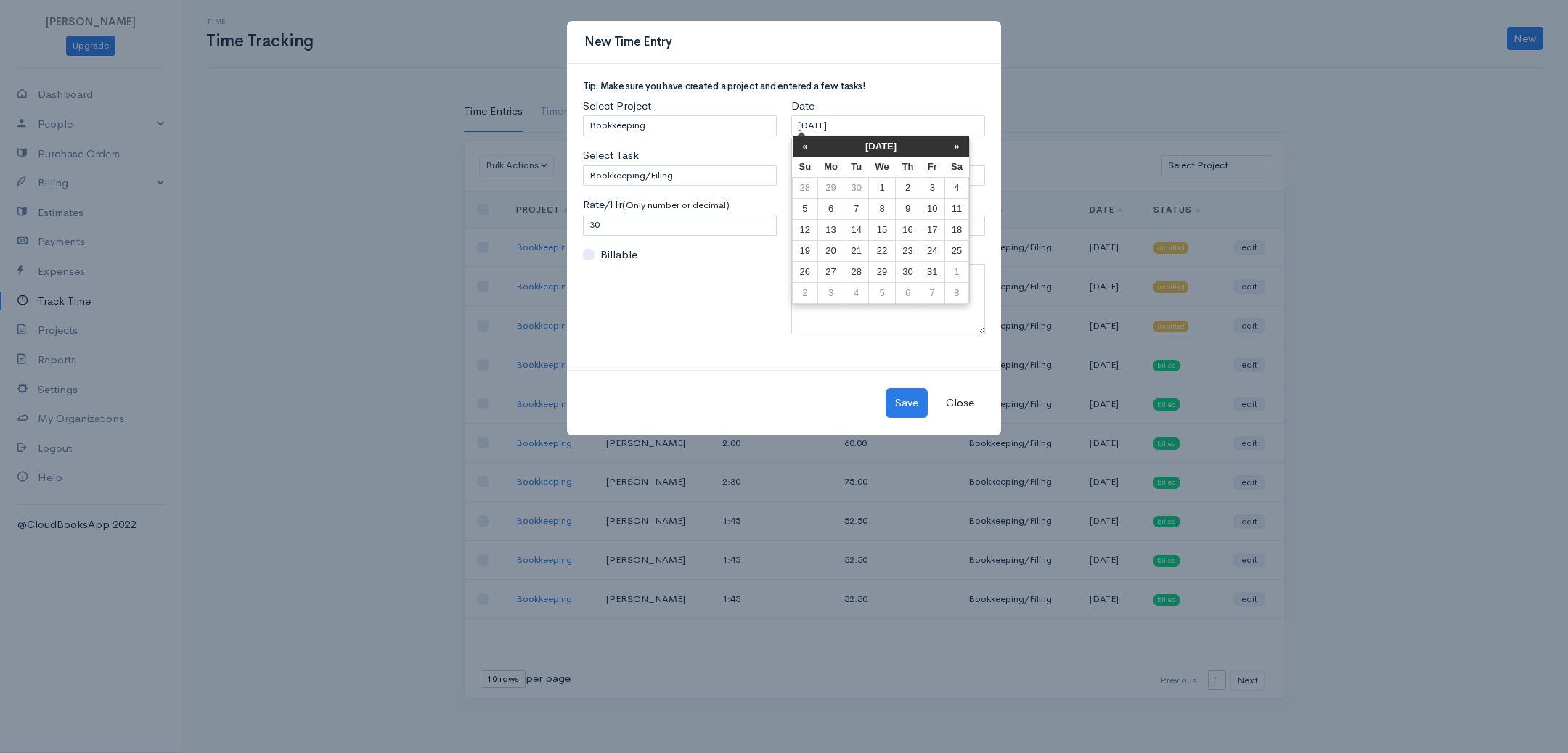
click at [854, 187] on td "30" at bounding box center [856, 187] width 24 height 21
type input "[DATE]"
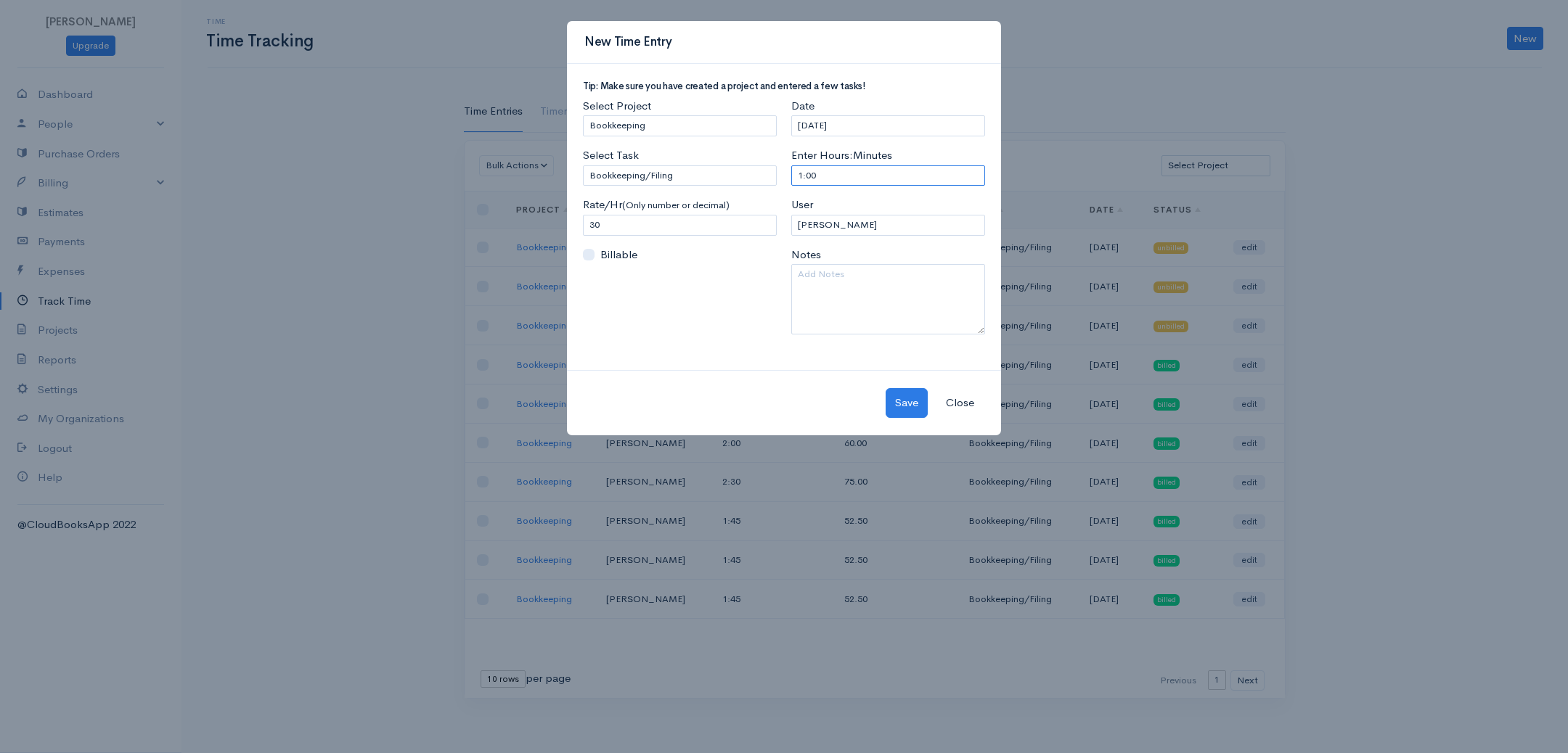
drag, startPoint x: 827, startPoint y: 173, endPoint x: 739, endPoint y: 173, distance: 88.0
click at [735, 173] on div "Tip: Make sure you have created a project and entered a few tasks! Select Proje…" at bounding box center [784, 214] width 417 height 265
type input "1:30"
select select "20759"
click at [855, 281] on textarea at bounding box center [888, 299] width 194 height 70
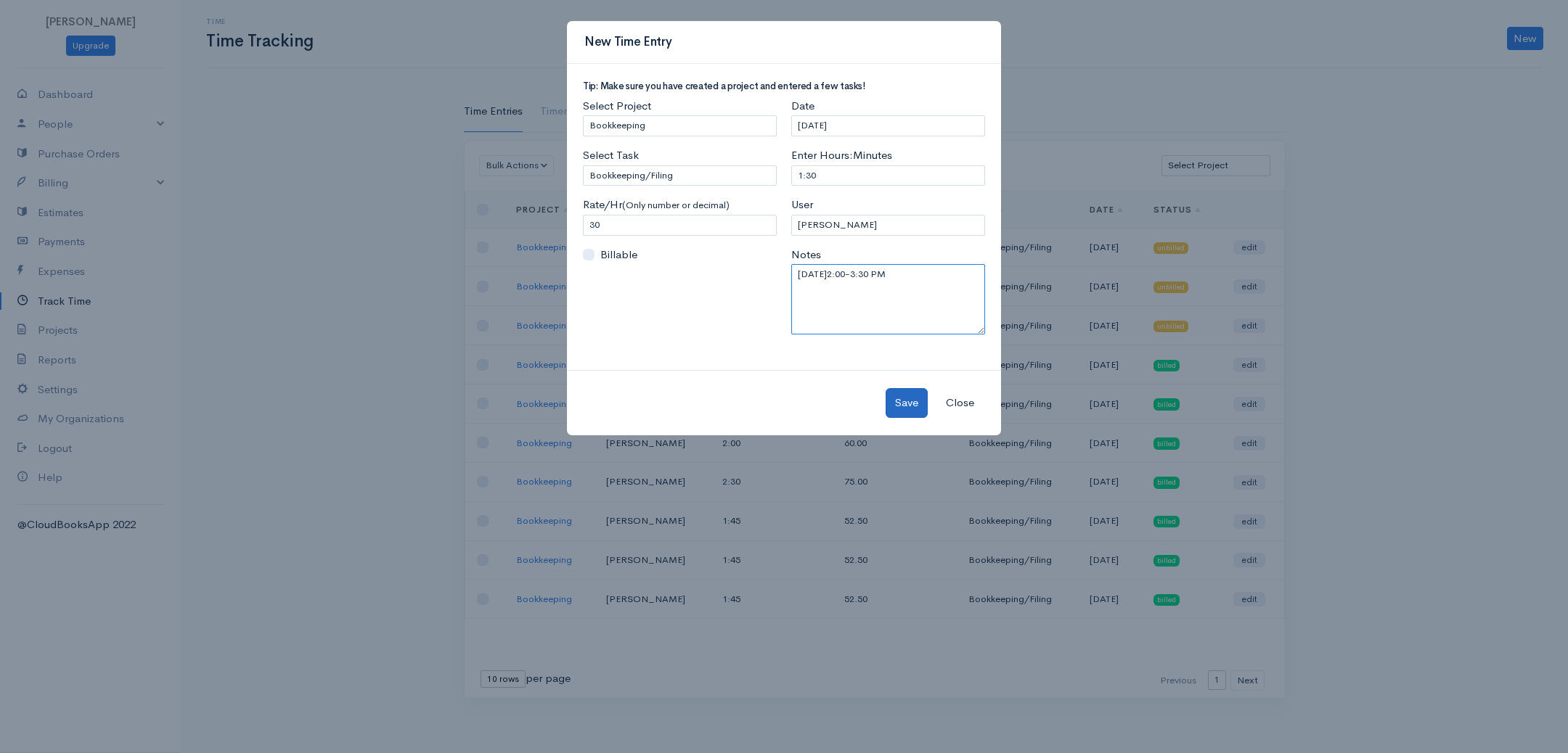
type textarea "[DATE]2:00-3:30 PM"
click at [908, 401] on button "Save" at bounding box center [907, 403] width 42 height 29
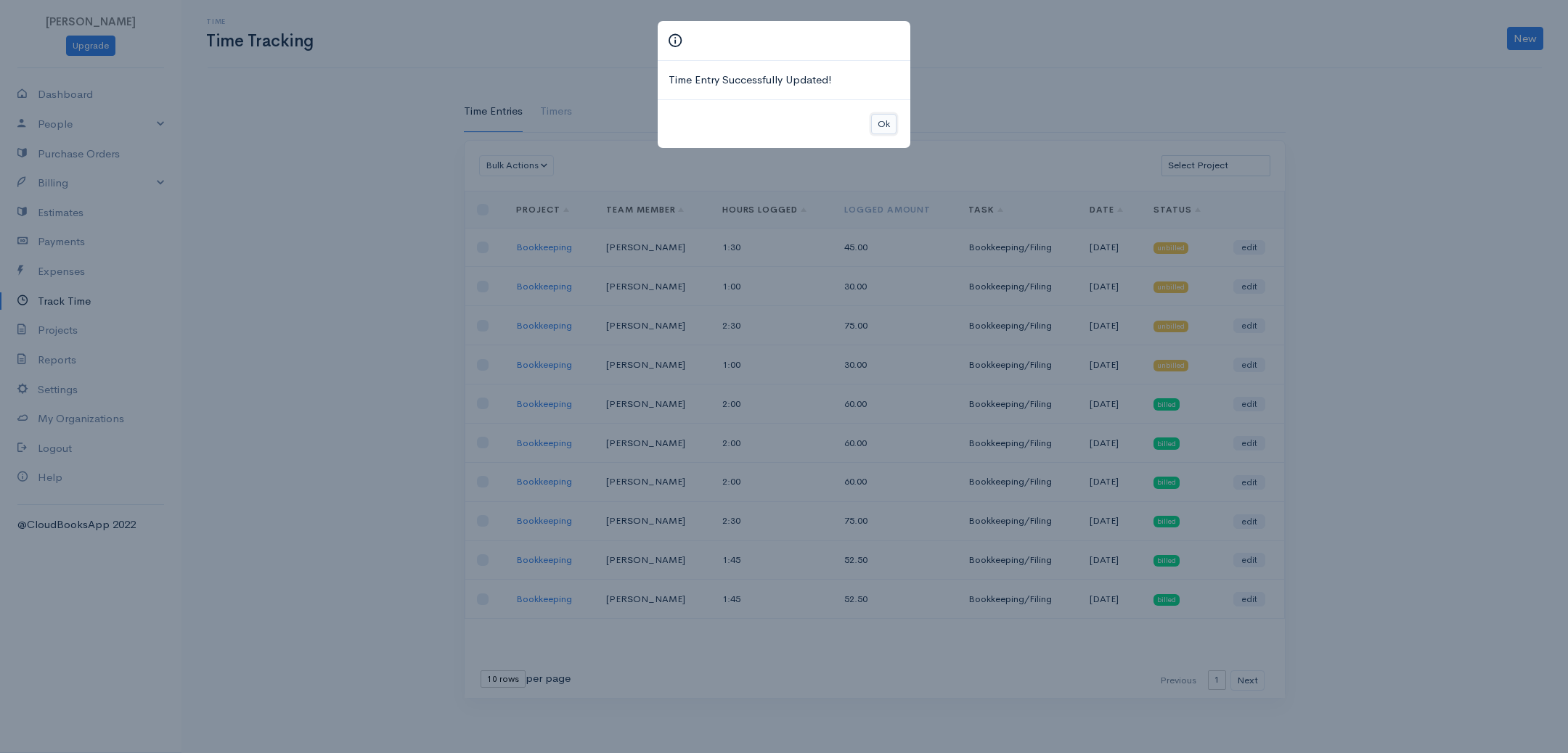
click at [896, 122] on button "Ok" at bounding box center [884, 124] width 26 height 21
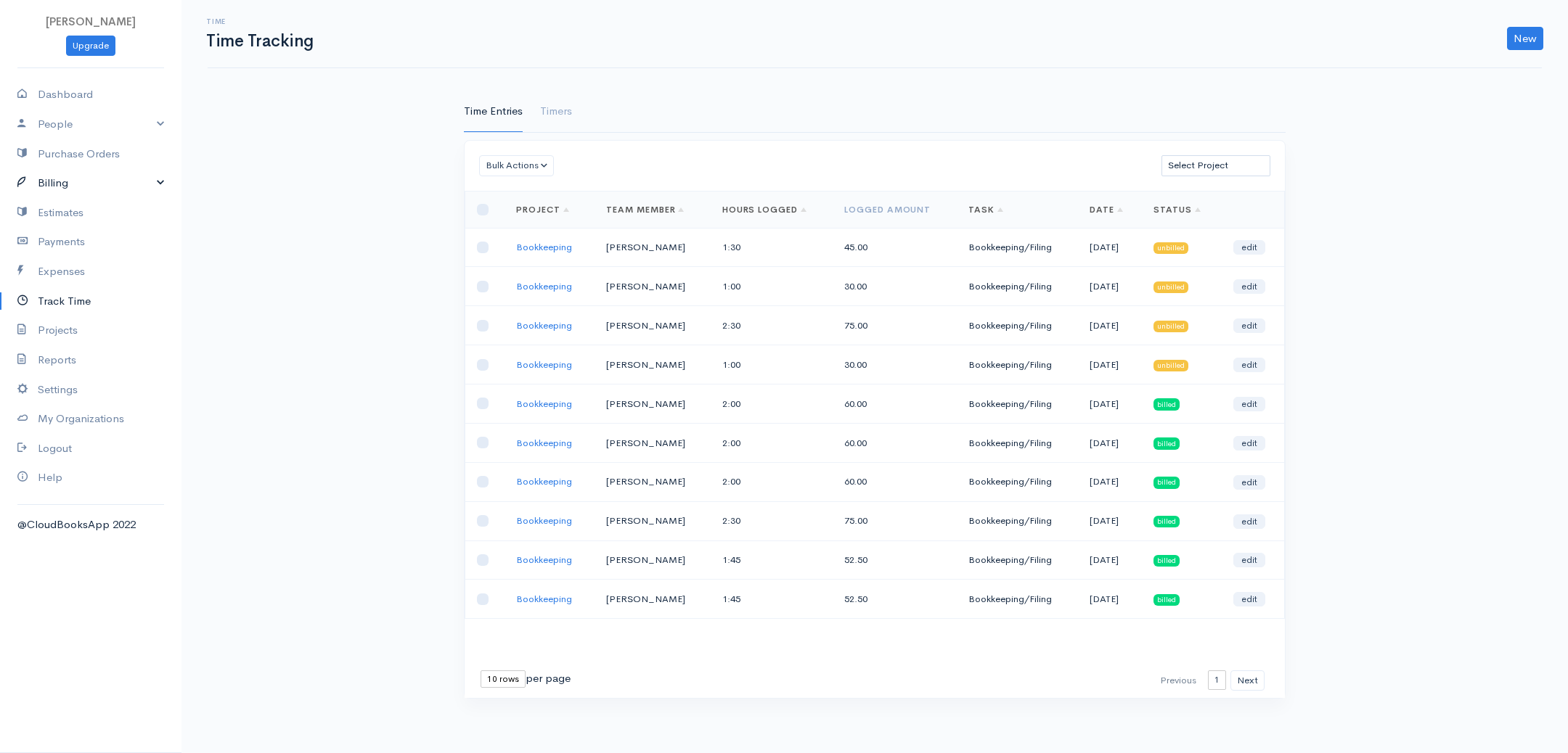
click at [86, 183] on link "Billing" at bounding box center [91, 183] width 181 height 29
click at [73, 210] on link "Invoice" at bounding box center [91, 211] width 181 height 26
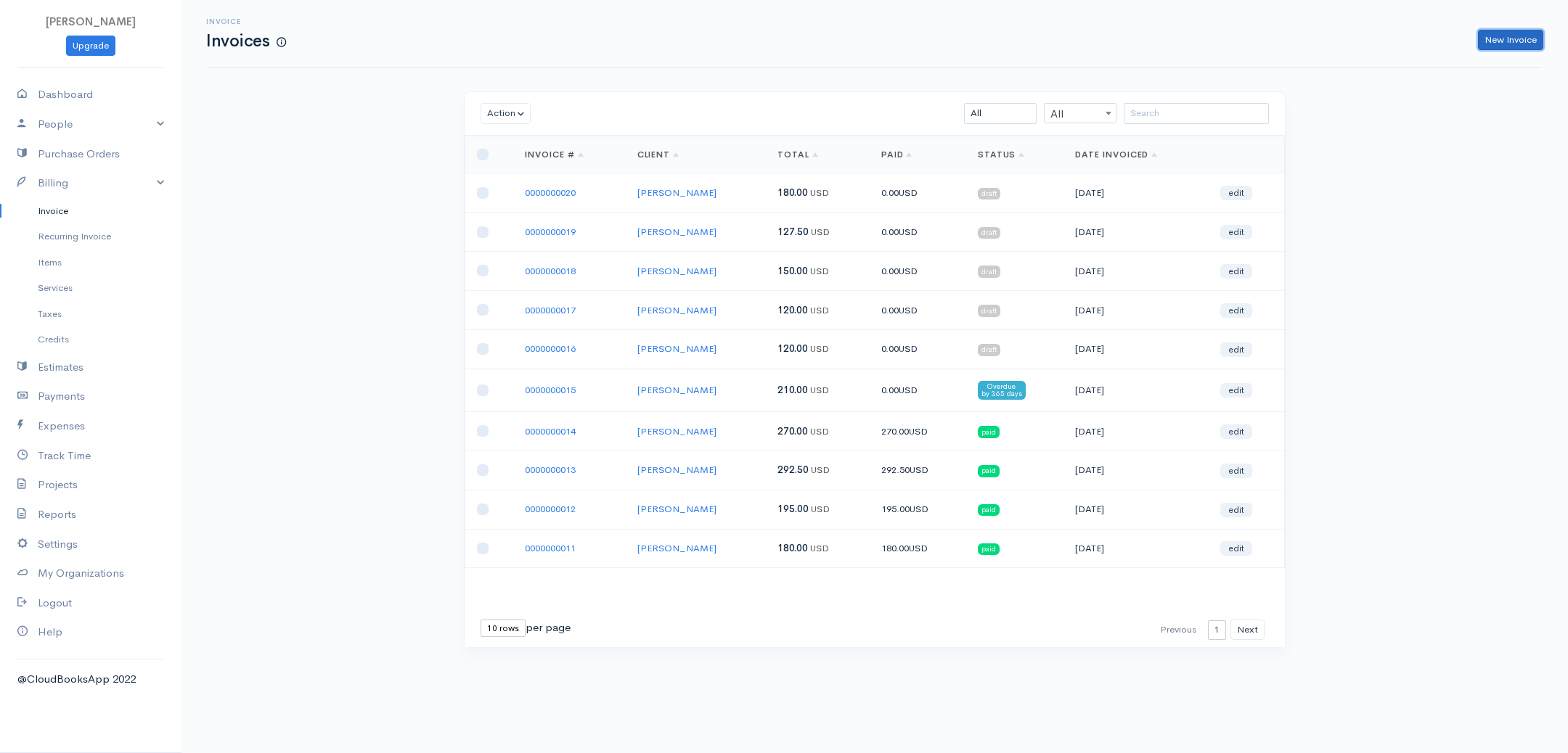
click at [1534, 39] on link "New Invoice" at bounding box center [1511, 39] width 65 height 21
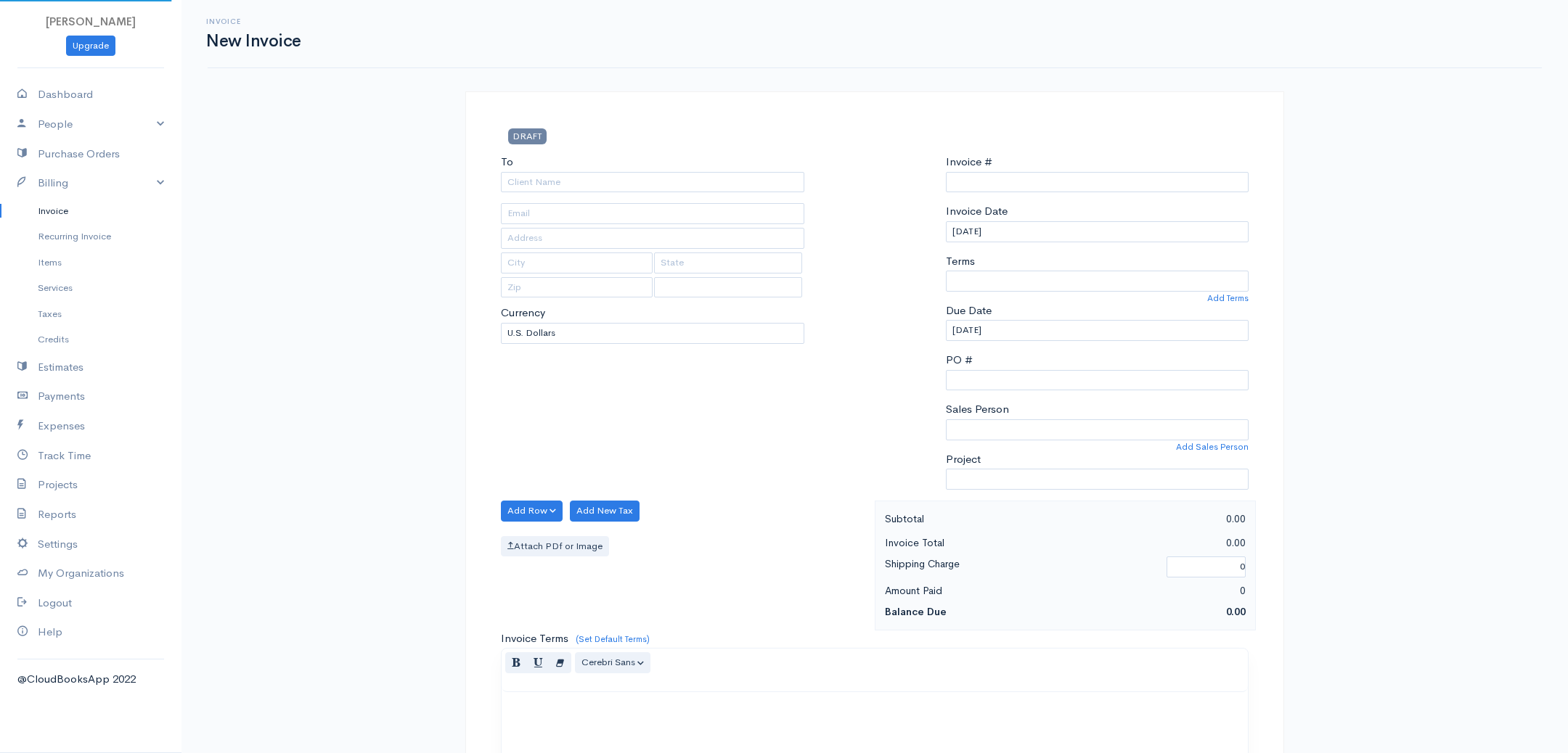
type input "0000000021"
select select "[GEOGRAPHIC_DATA]"
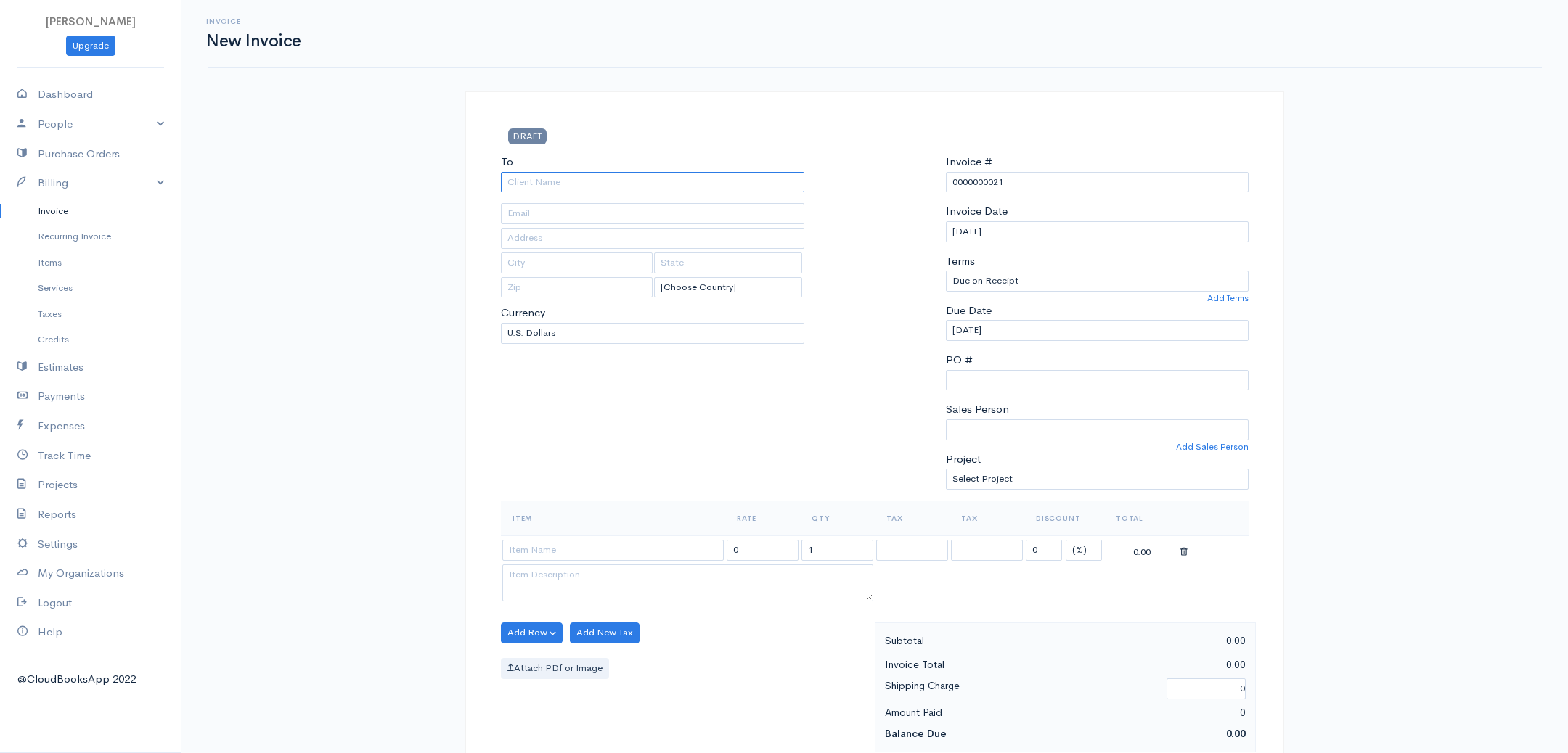
click at [685, 190] on input "To" at bounding box center [653, 182] width 304 height 21
type input "[PERSON_NAME]"
type input "[EMAIL_ADDRESS][DOMAIN_NAME]"
type input "[STREET_ADDRESS]"
type input "[US_STATE][GEOGRAPHIC_DATA]"
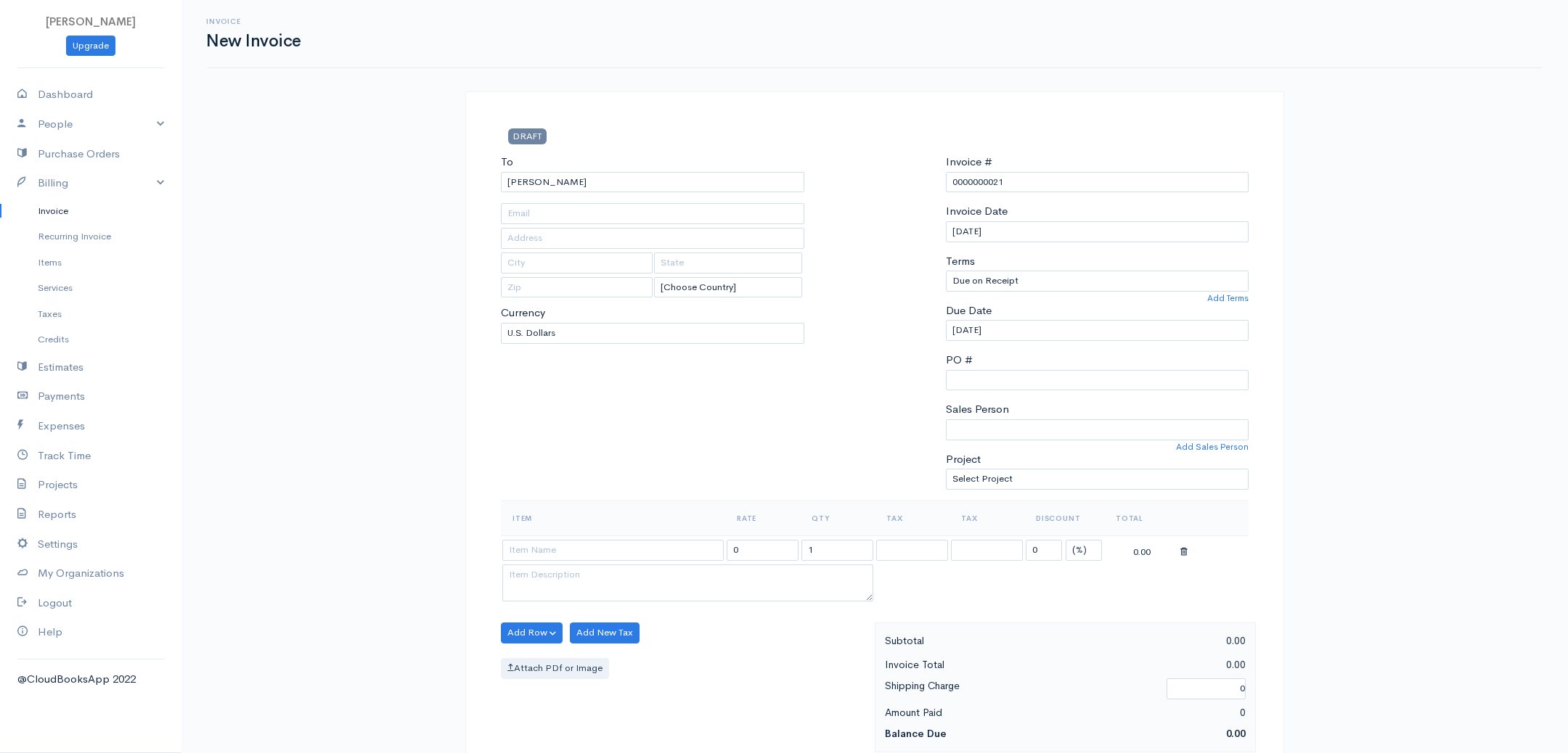
type input "CO"
type input "80921"
click at [667, 201] on body "[PERSON_NAME] Upgrade Dashboard People Clients Vendors Staff Users Purchase Ord…" at bounding box center [784, 627] width 1568 height 1254
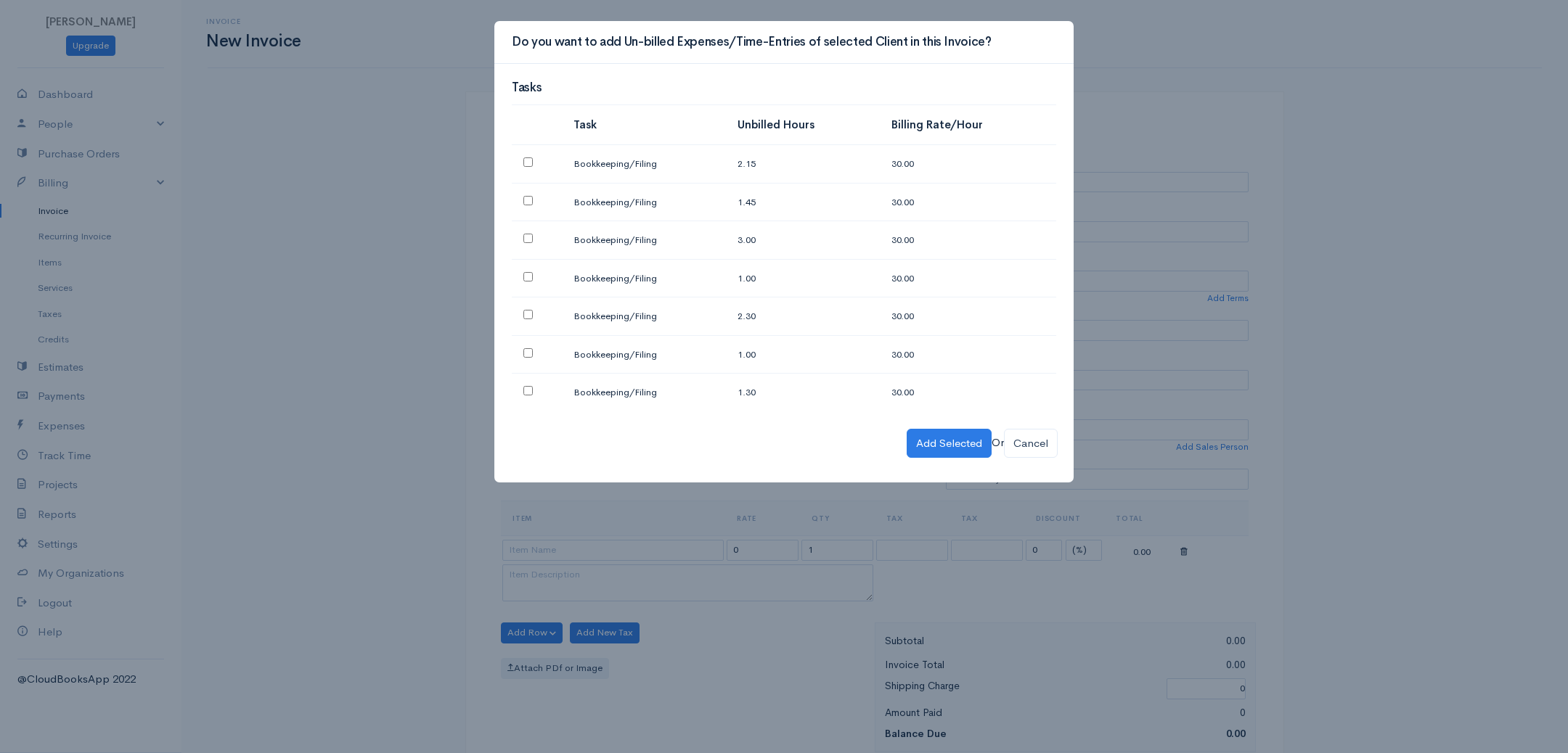
click at [530, 386] on input "checkbox" at bounding box center [528, 391] width 9 height 9
checkbox input "true"
click at [527, 348] on input "checkbox" at bounding box center [528, 353] width 9 height 9
checkbox input "true"
click at [524, 305] on td at bounding box center [537, 317] width 50 height 39
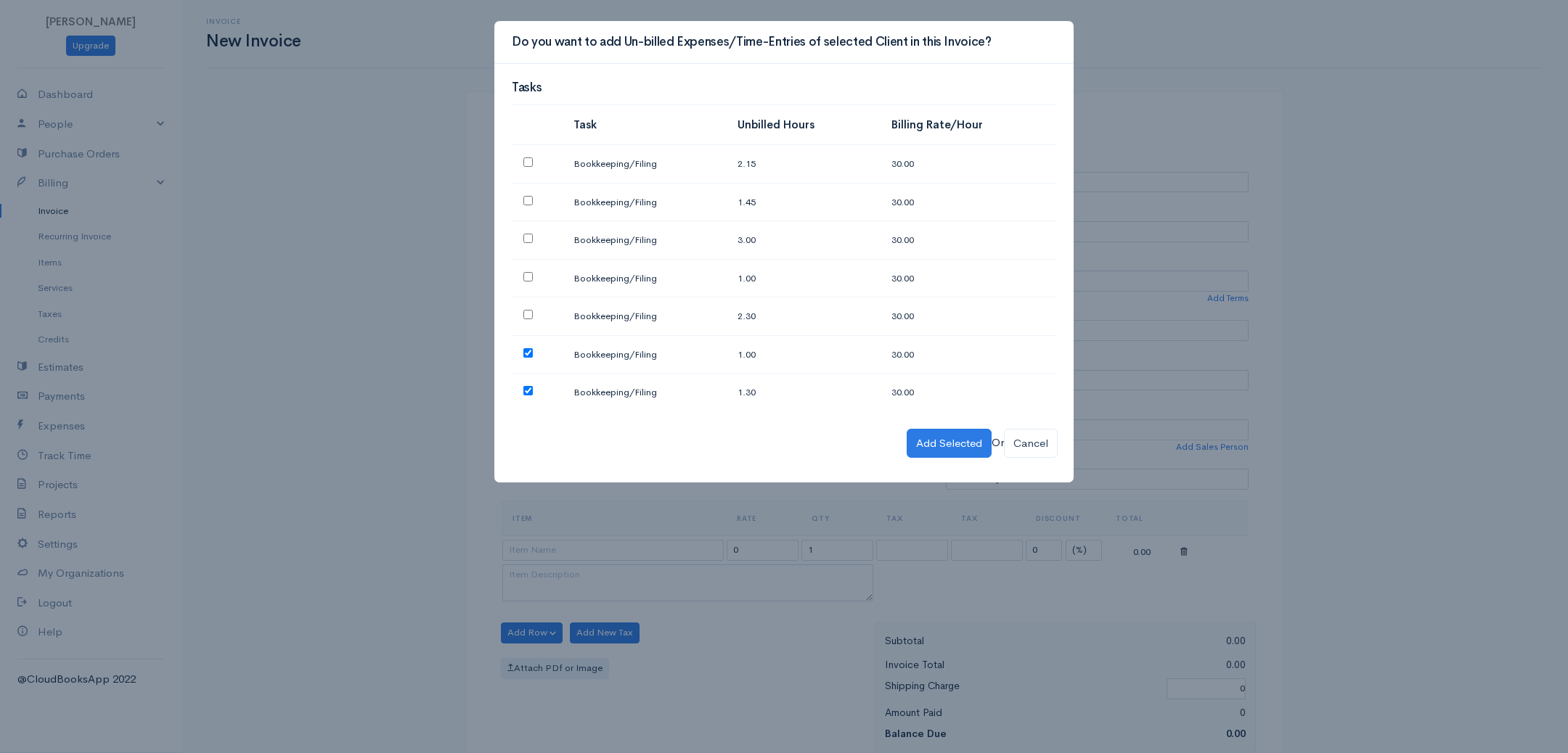
click at [527, 274] on input "checkbox" at bounding box center [528, 277] width 9 height 9
checkbox input "true"
click at [530, 312] on input "checkbox" at bounding box center [528, 314] width 9 height 9
checkbox input "true"
click at [942, 435] on button "Add Selected" at bounding box center [949, 443] width 85 height 29
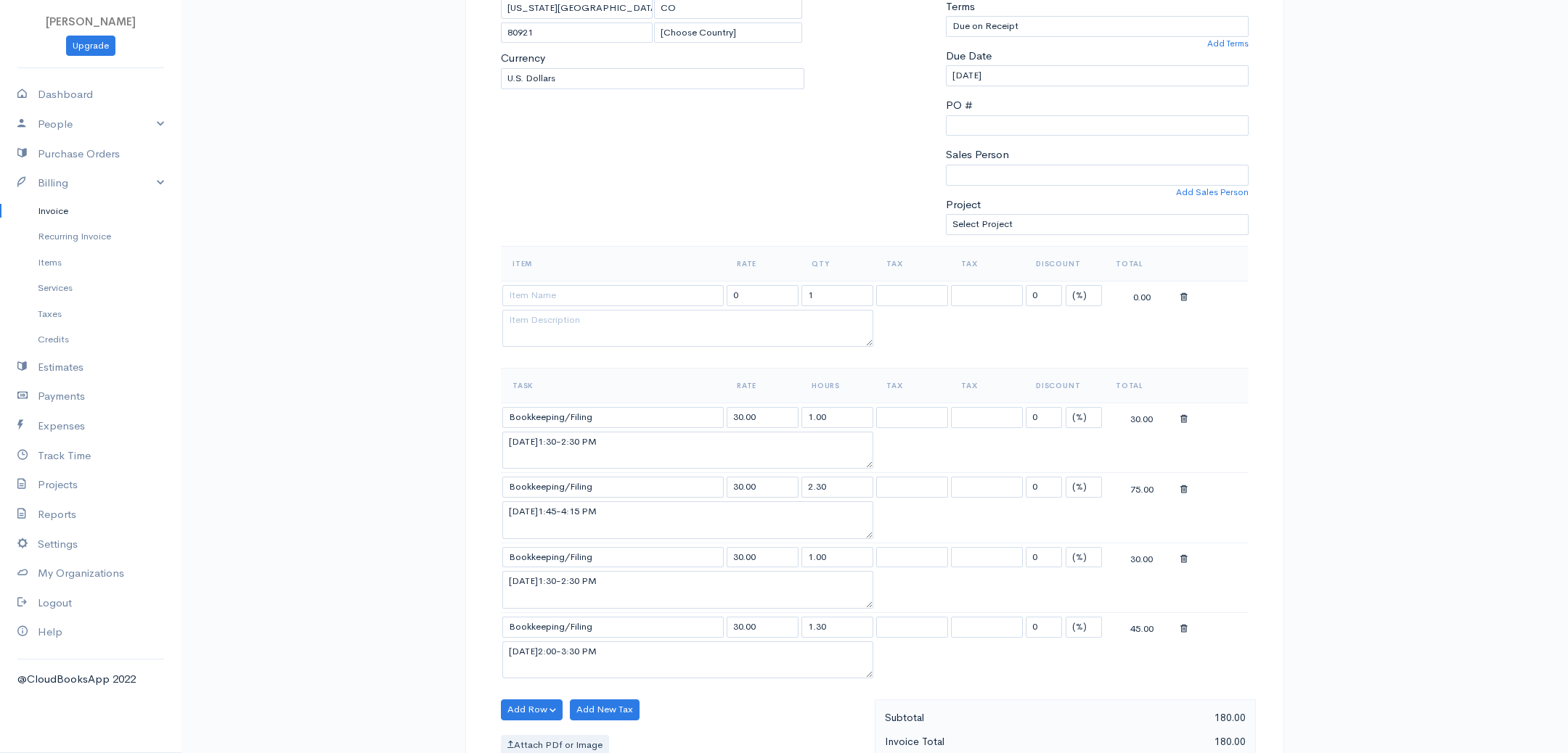
scroll to position [266, 0]
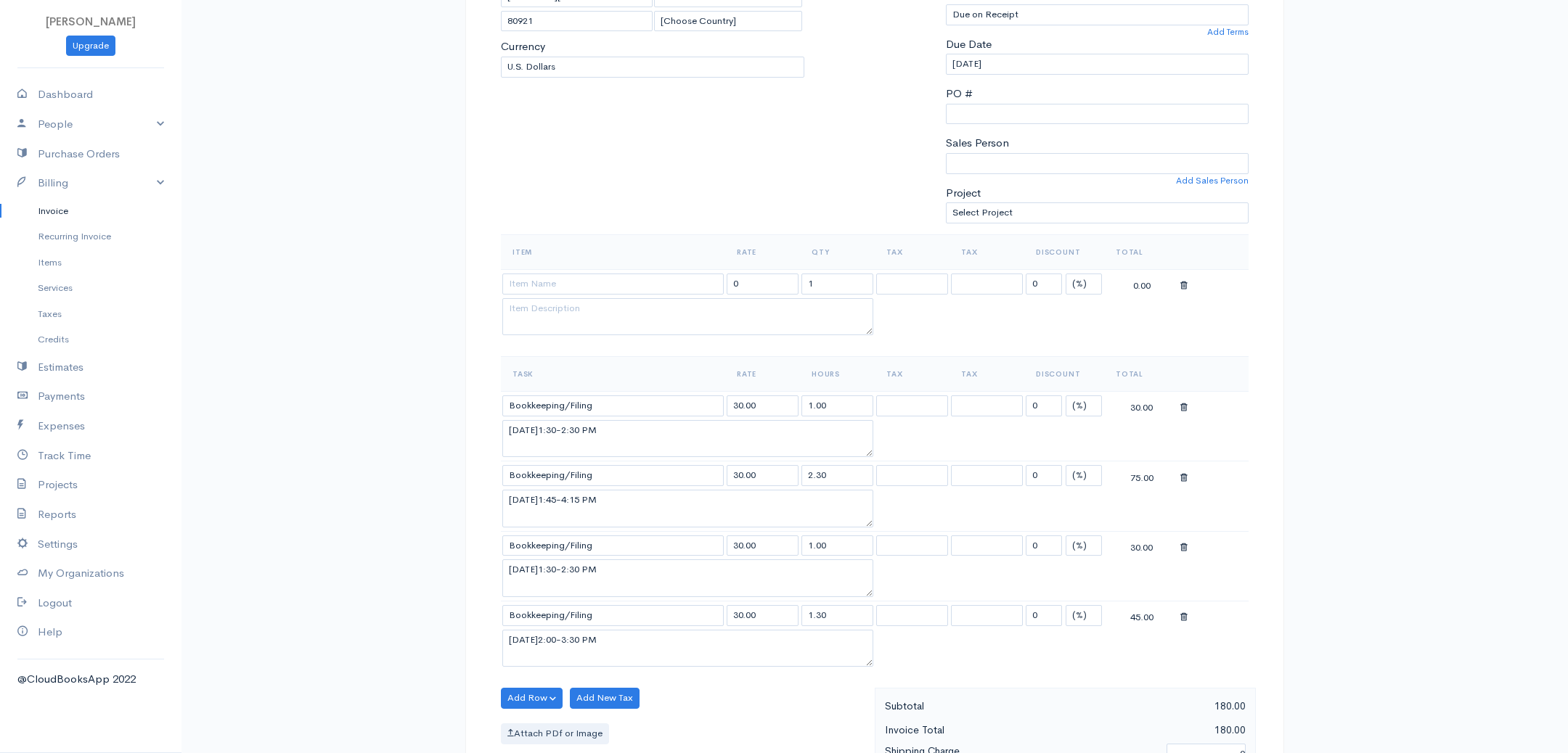
click at [1185, 281] on icon at bounding box center [1183, 286] width 7 height 10
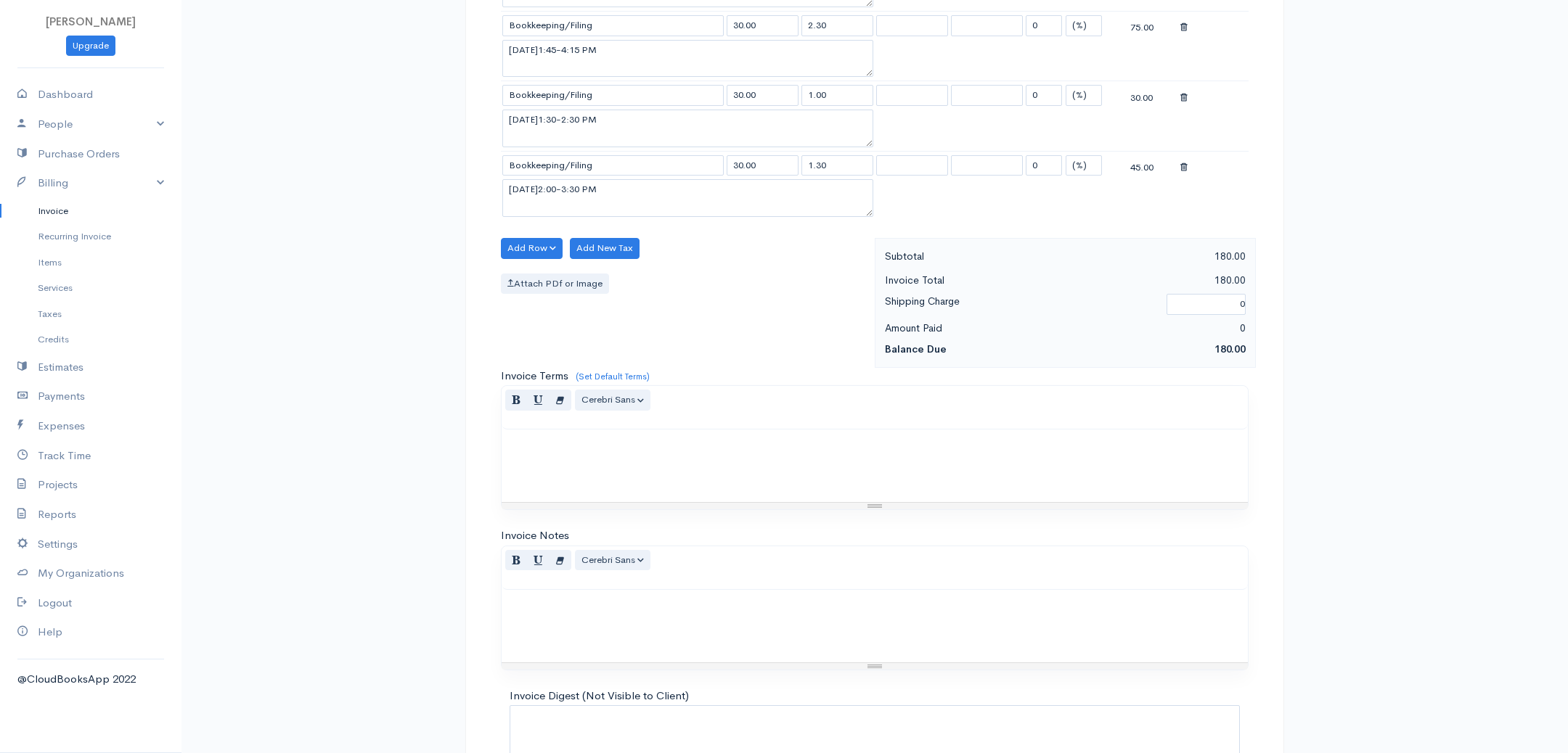
scroll to position [700, 0]
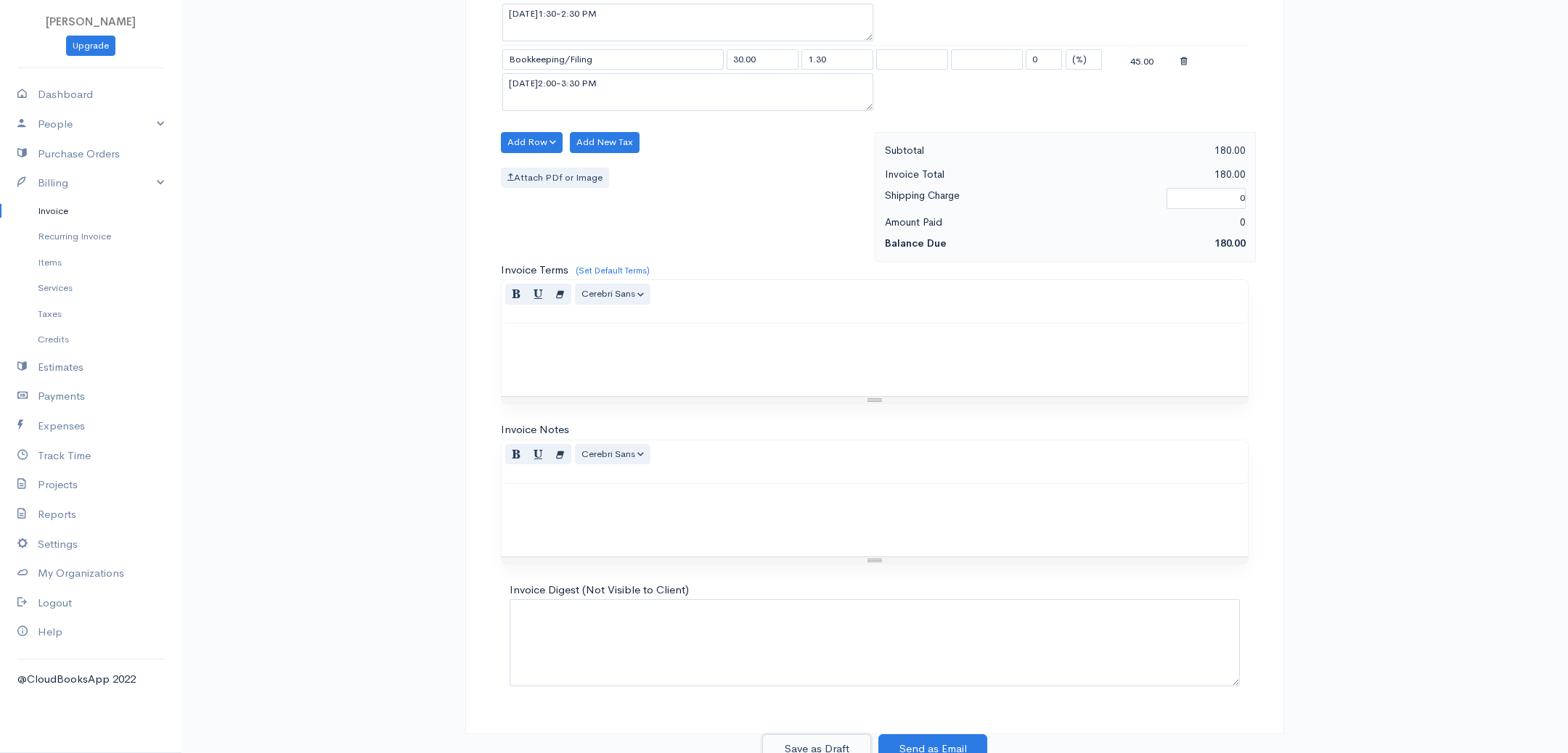
click at [812, 740] on button "Save as Draft" at bounding box center [816, 749] width 109 height 29
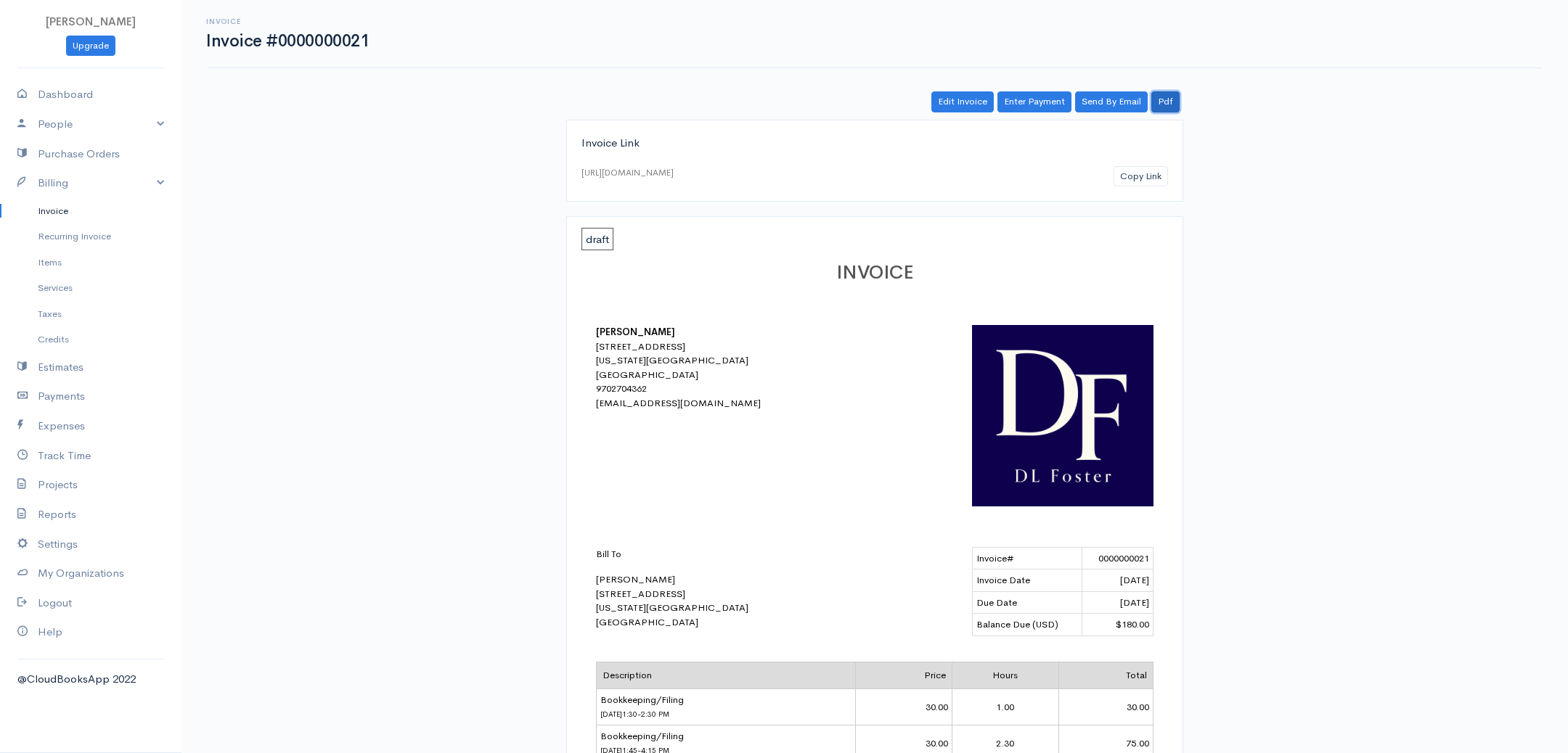
click at [1161, 101] on link "Pdf" at bounding box center [1165, 101] width 29 height 21
